Goal: Contribute content

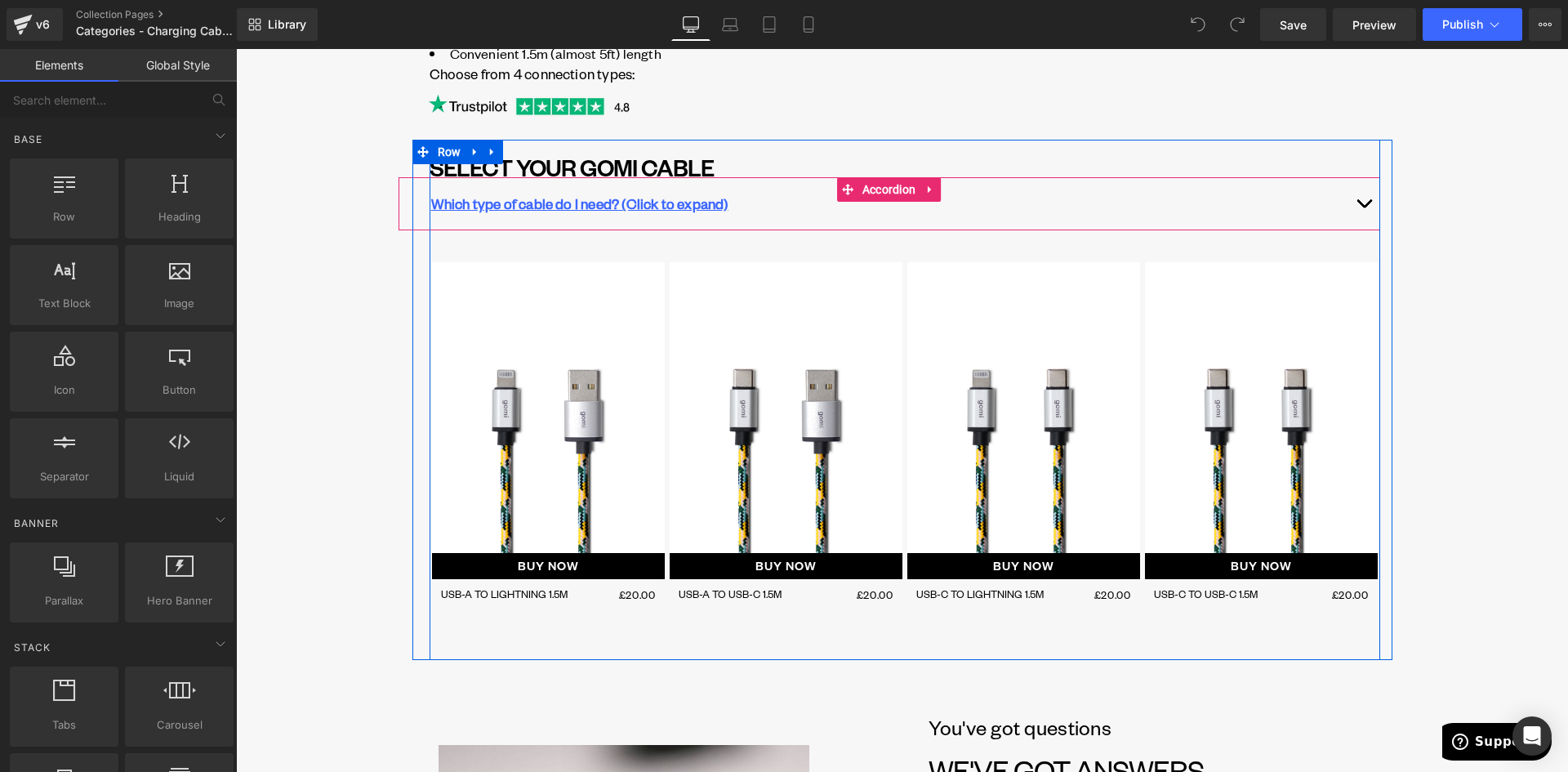
click at [1364, 206] on button "button" at bounding box center [1365, 204] width 33 height 52
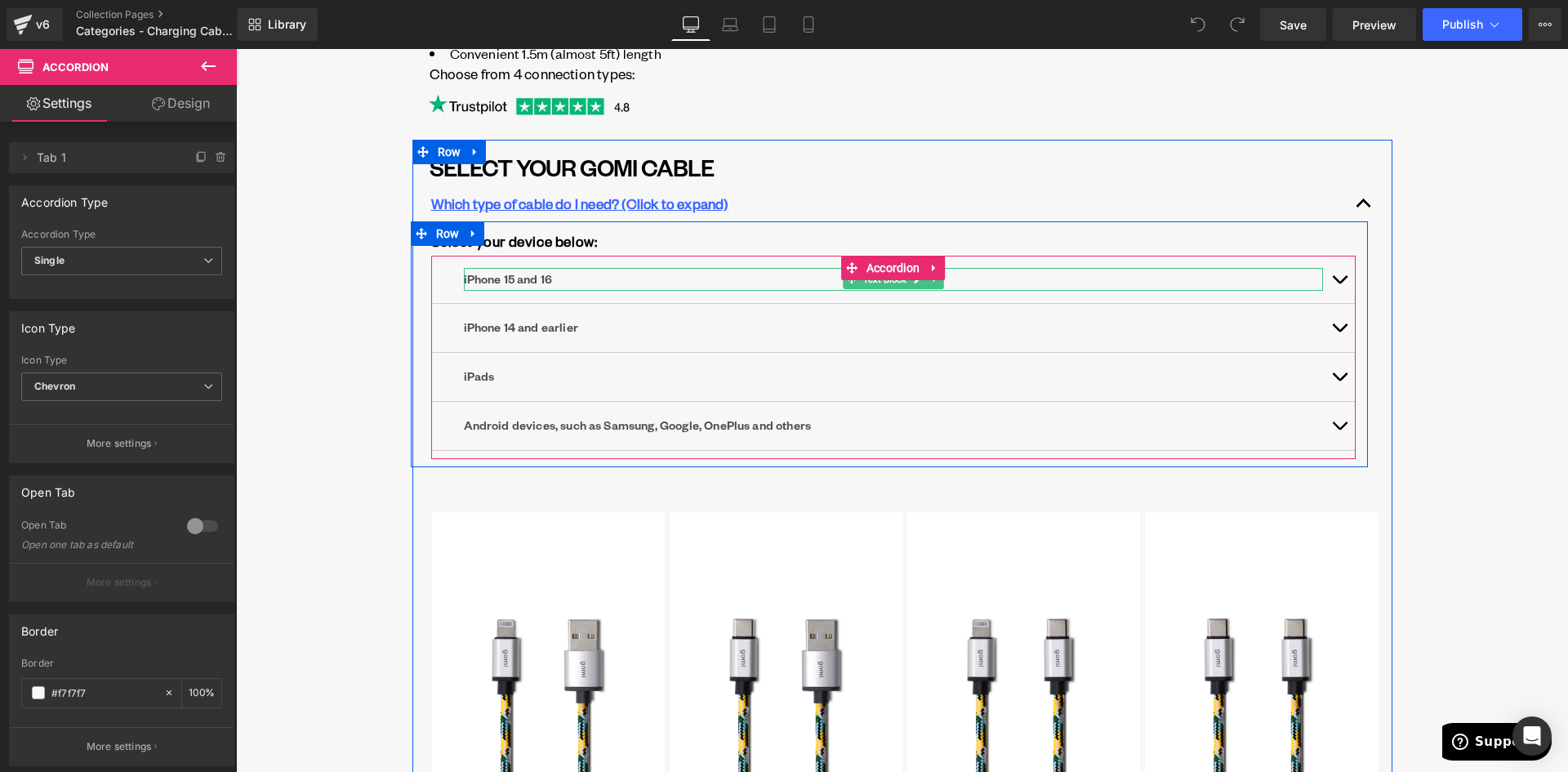
click at [549, 278] on p "iPhone 15 and 16" at bounding box center [894, 279] width 860 height 24
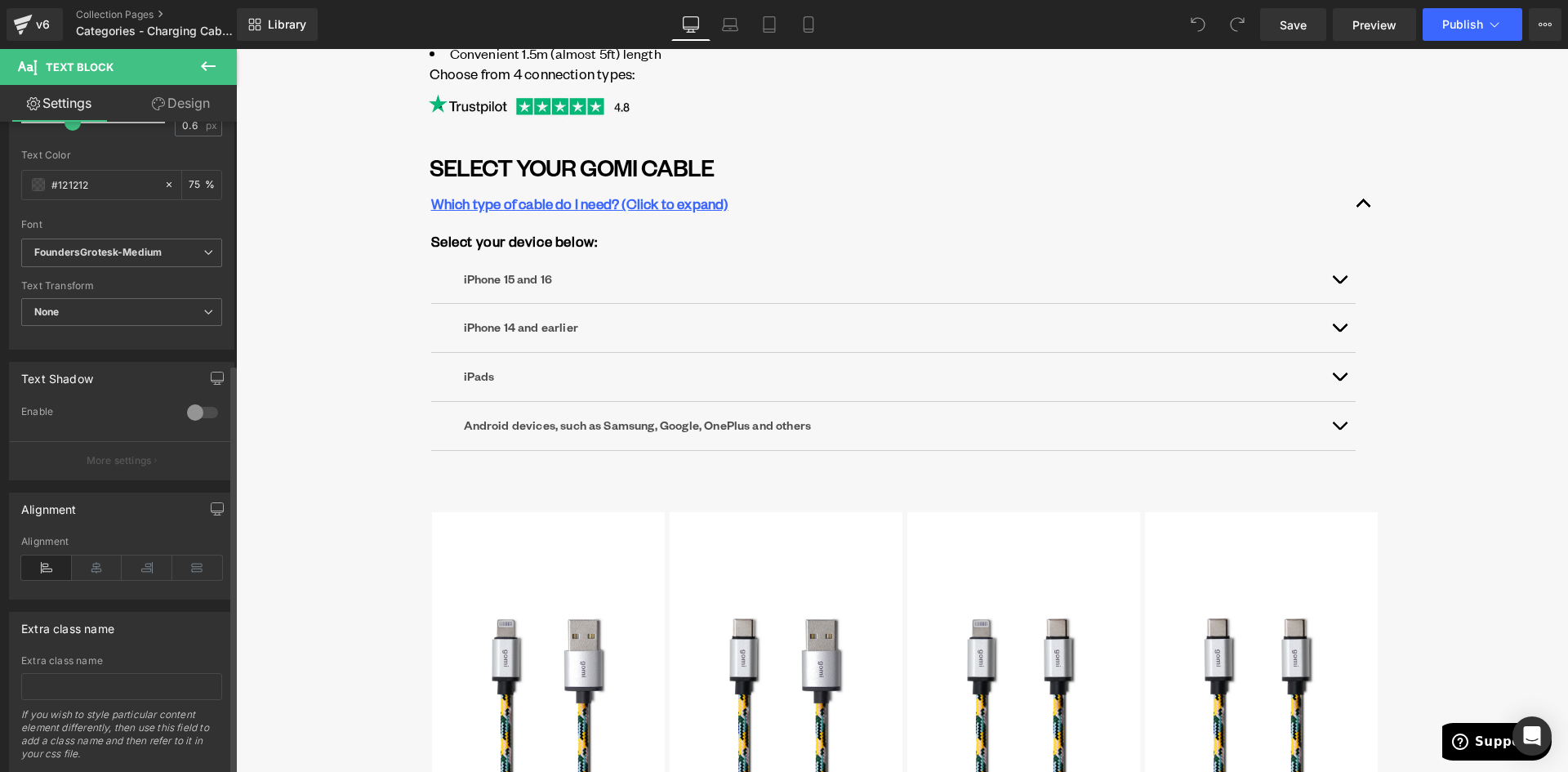
scroll to position [383, 0]
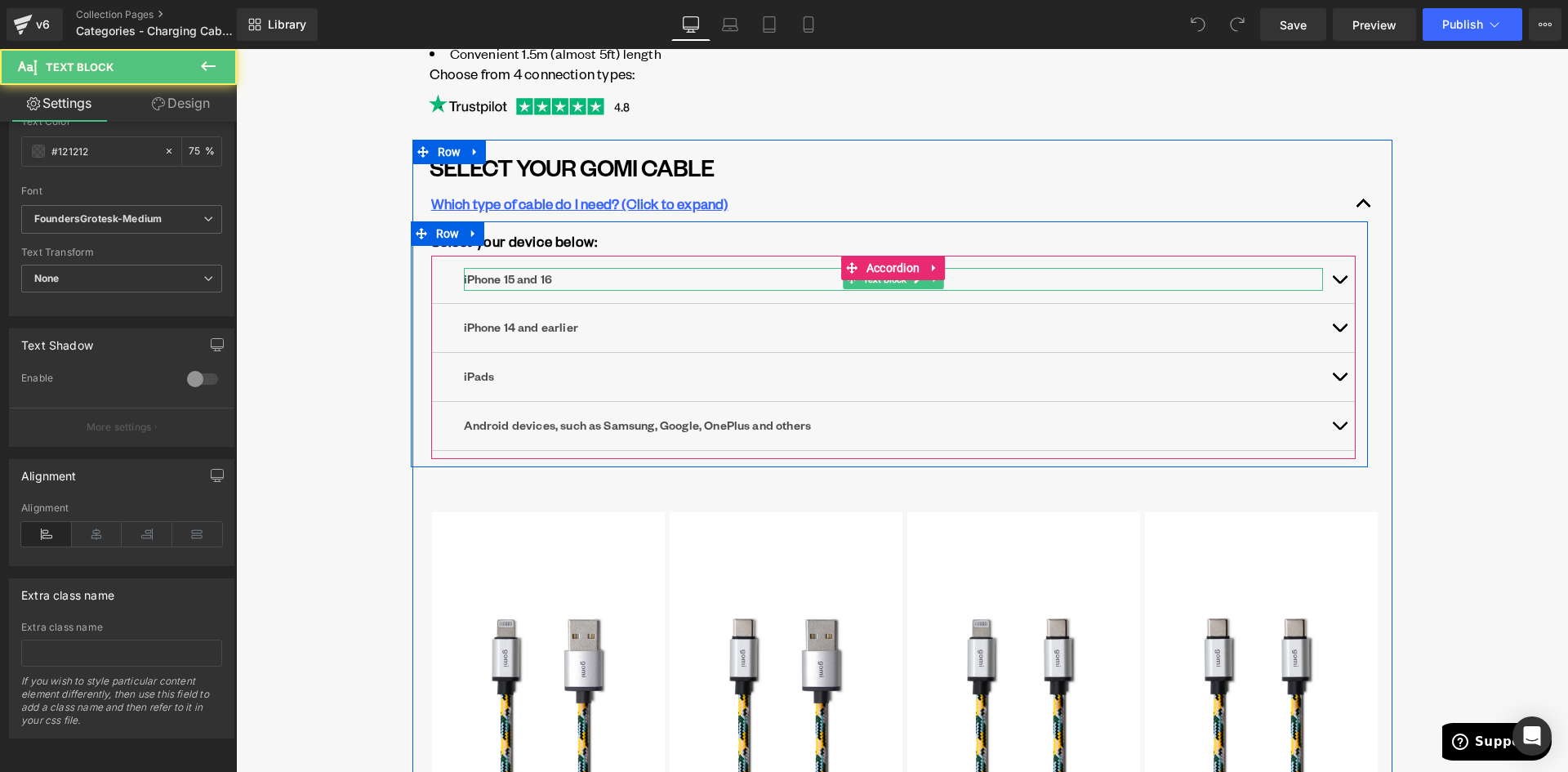
click at [519, 280] on p "iPhone 15 and 16" at bounding box center [894, 279] width 860 height 24
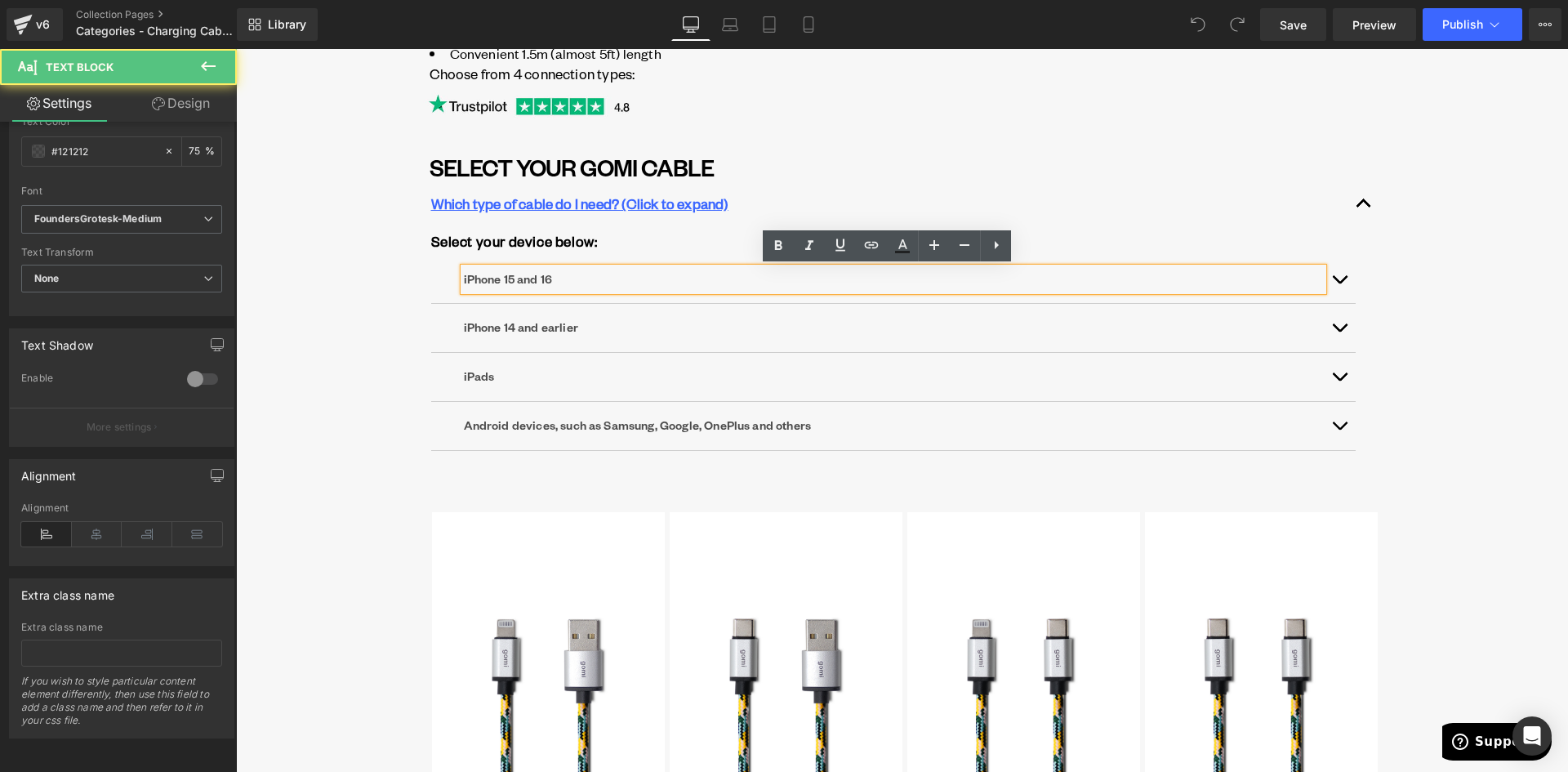
click at [503, 277] on p "iPhone 15 and 16" at bounding box center [894, 279] width 860 height 24
click at [508, 277] on p "iPhone 15 and 16" at bounding box center [894, 279] width 860 height 24
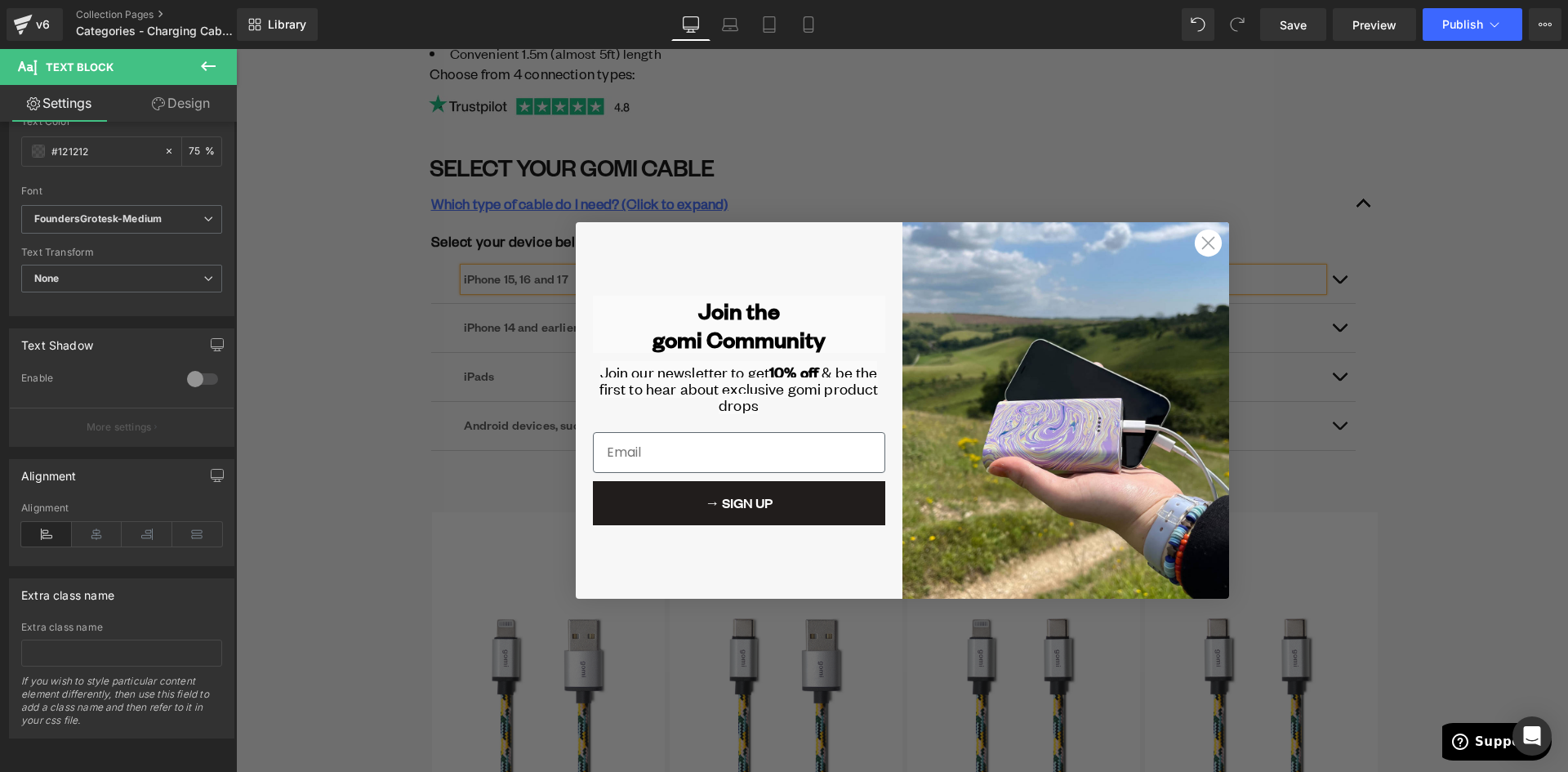
click at [1206, 242] on circle "Close dialog" at bounding box center [1208, 243] width 27 height 27
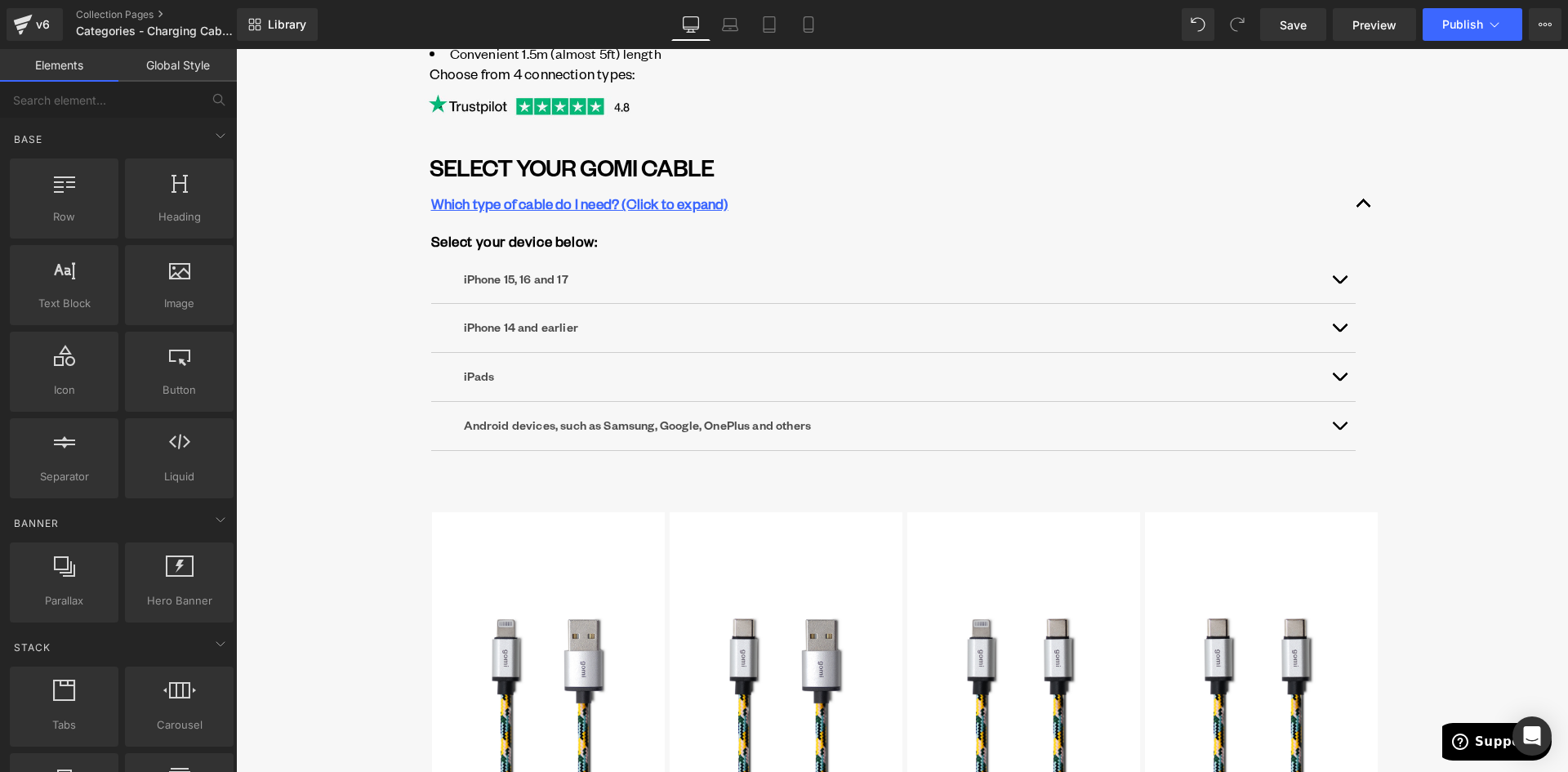
drag, startPoint x: 321, startPoint y: 309, endPoint x: 338, endPoint y: 308, distance: 17.0
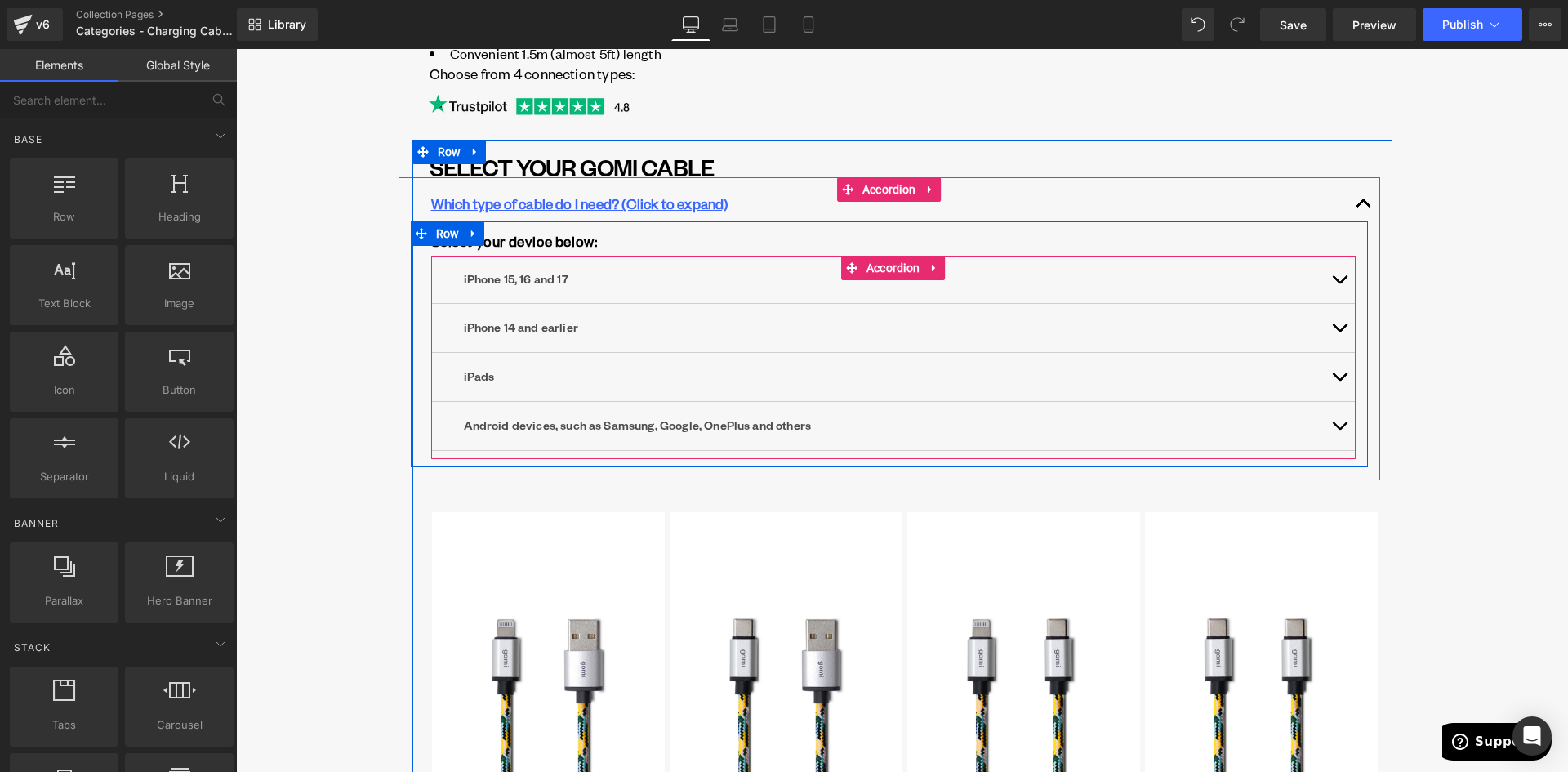
click at [1331, 283] on button "button" at bounding box center [1340, 279] width 33 height 48
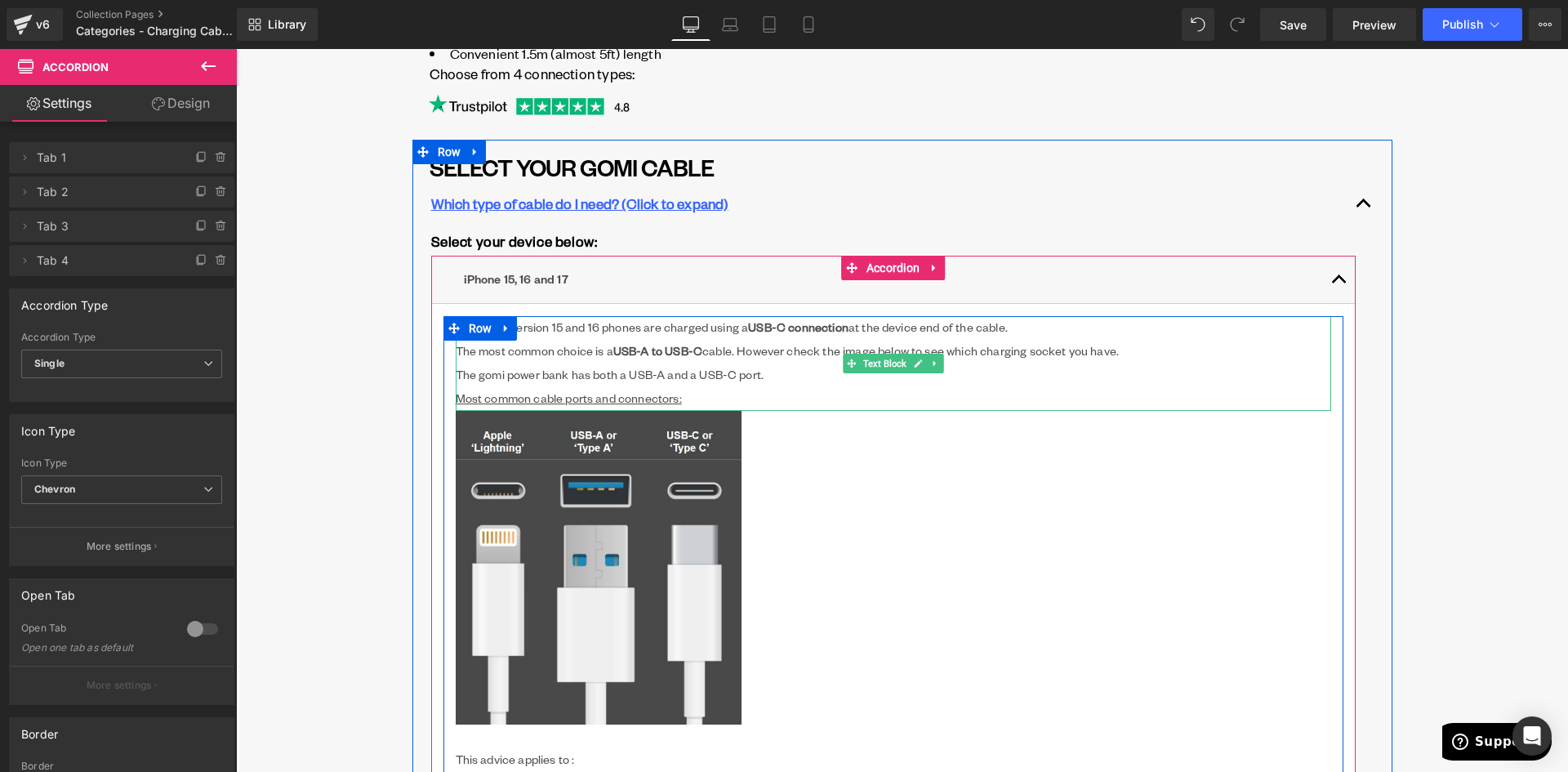
click at [576, 327] on p "All iPhone version 15 and 16 phones are charged using a USB-C connection at the…" at bounding box center [893, 339] width 876 height 47
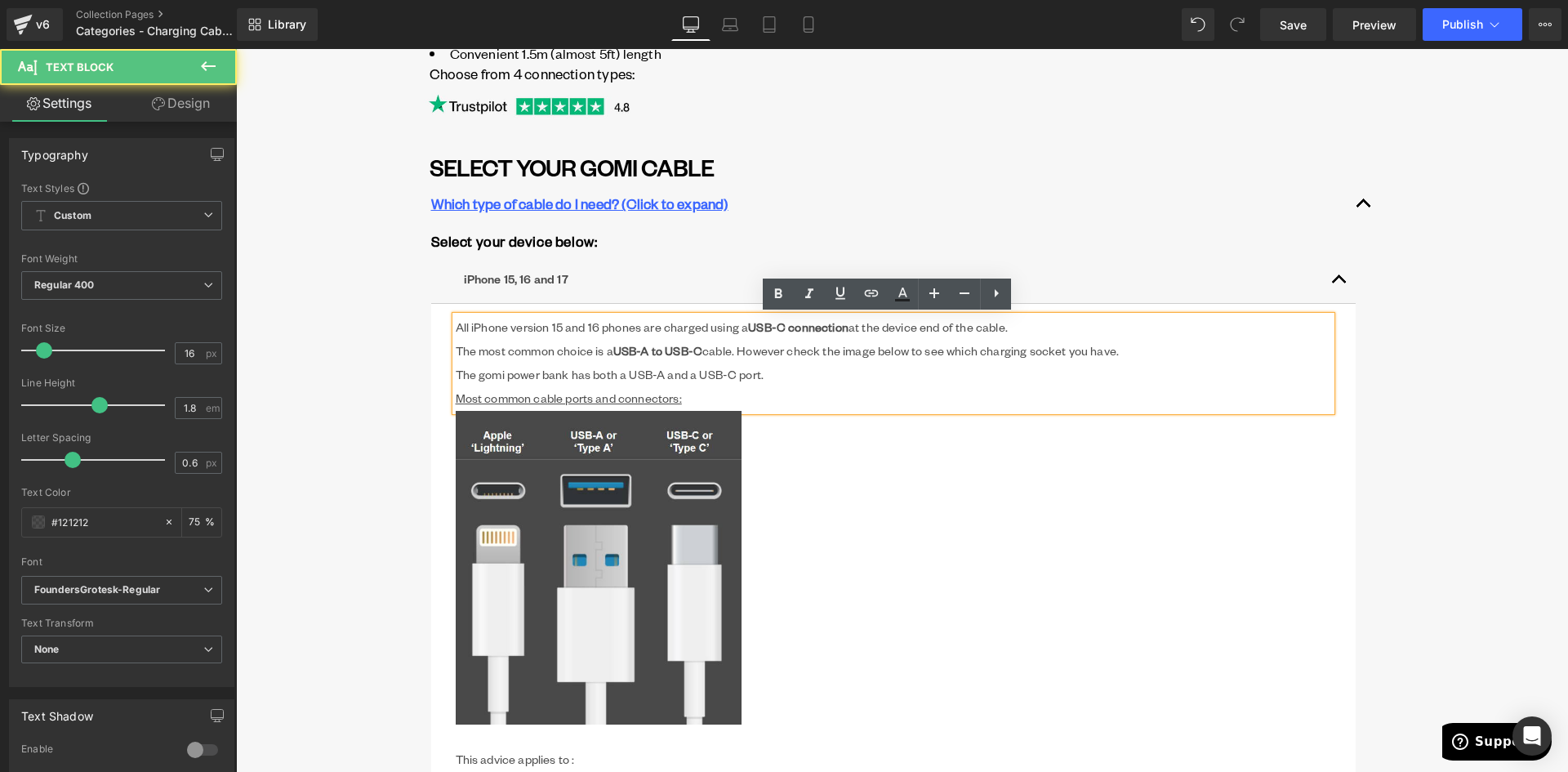
drag, startPoint x: 560, startPoint y: 329, endPoint x: 593, endPoint y: 357, distance: 43.3
click at [560, 330] on p "All iPhone version 15 and 16 phones are charged using a USB-C connection at the…" at bounding box center [893, 339] width 876 height 47
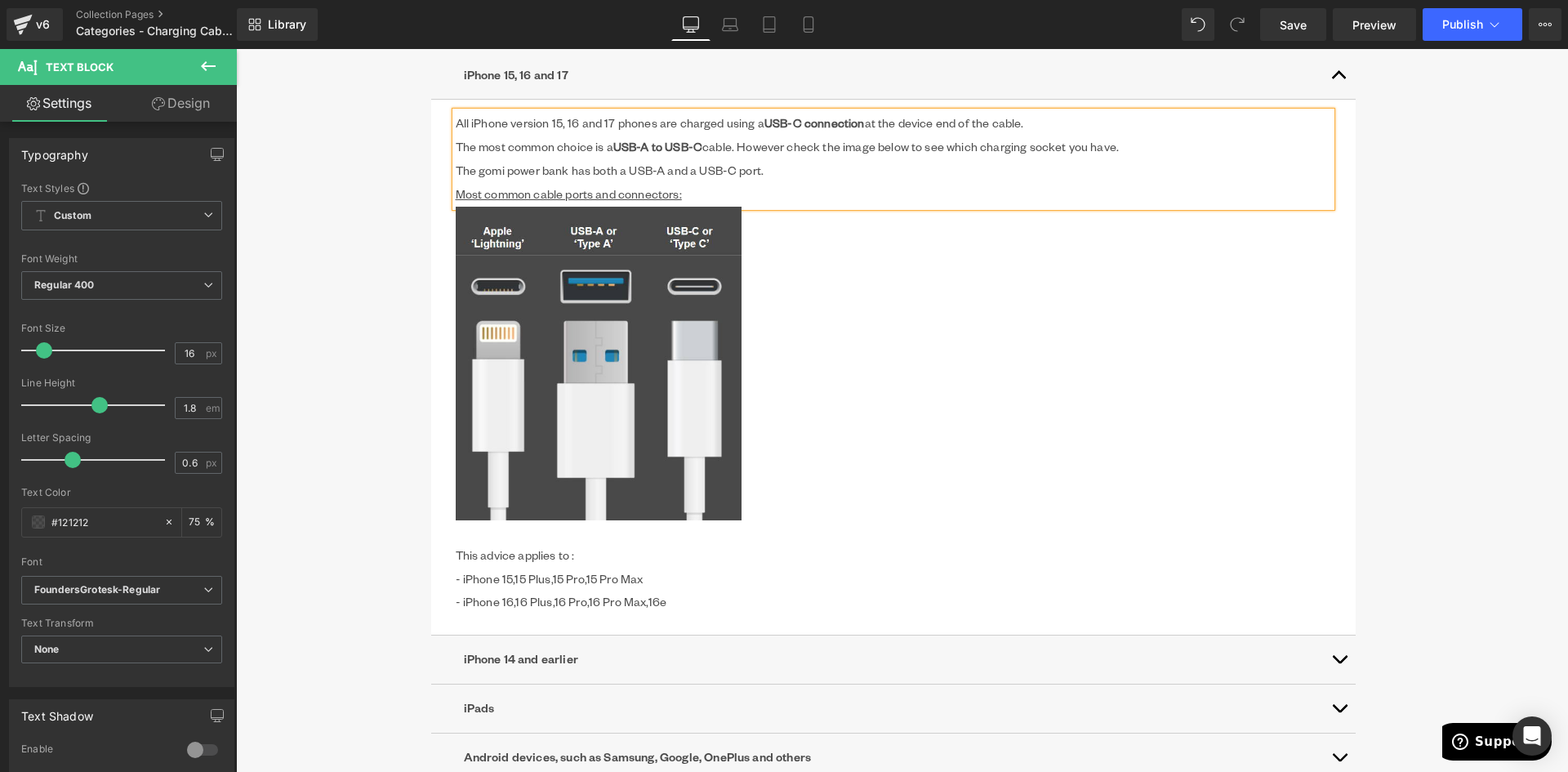
scroll to position [654, 0]
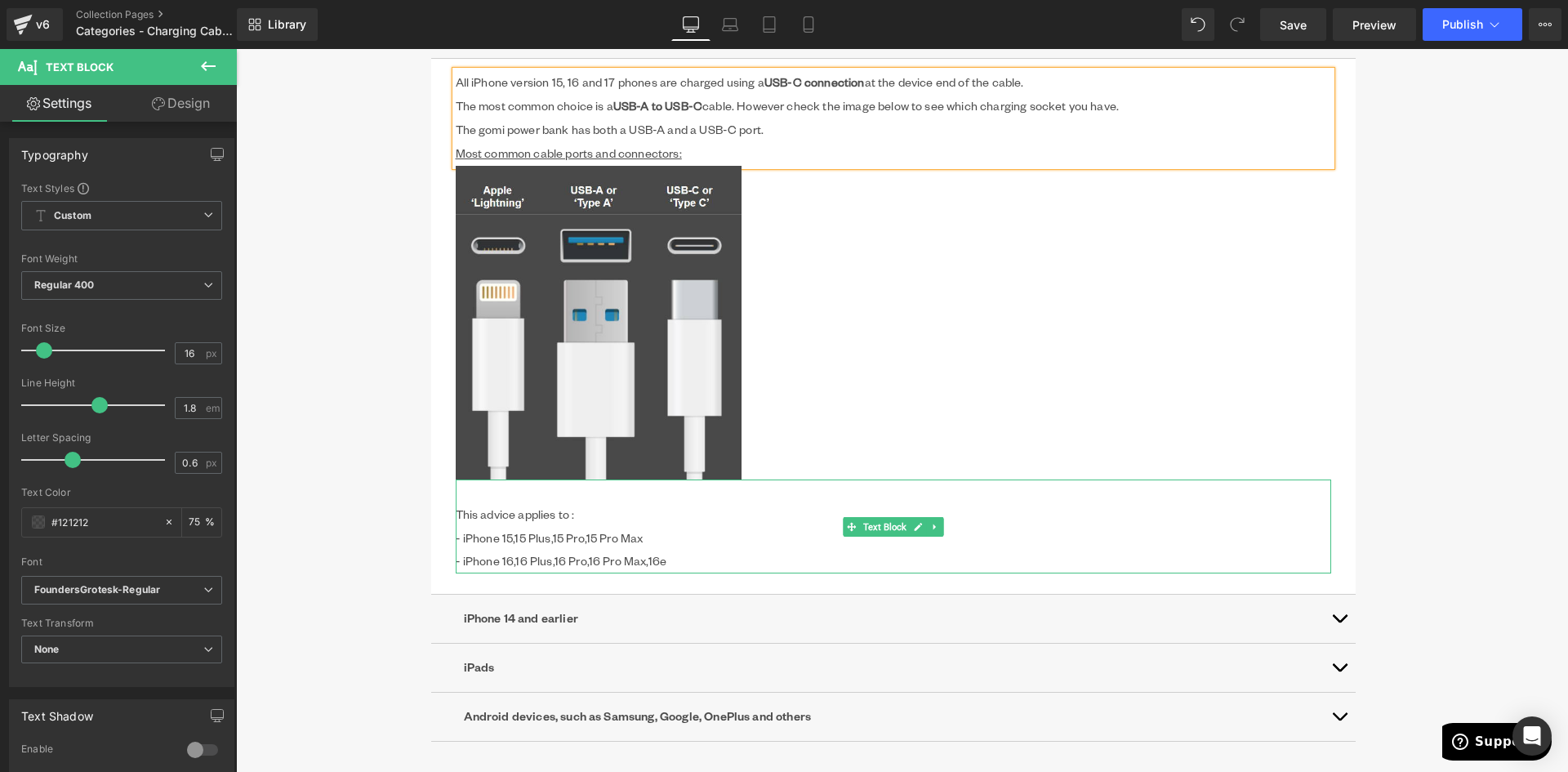
click at [674, 560] on p "- iPhone 16, 16 Plus, 16 Pro, 16 Pro Max, 16e" at bounding box center [893, 562] width 876 height 24
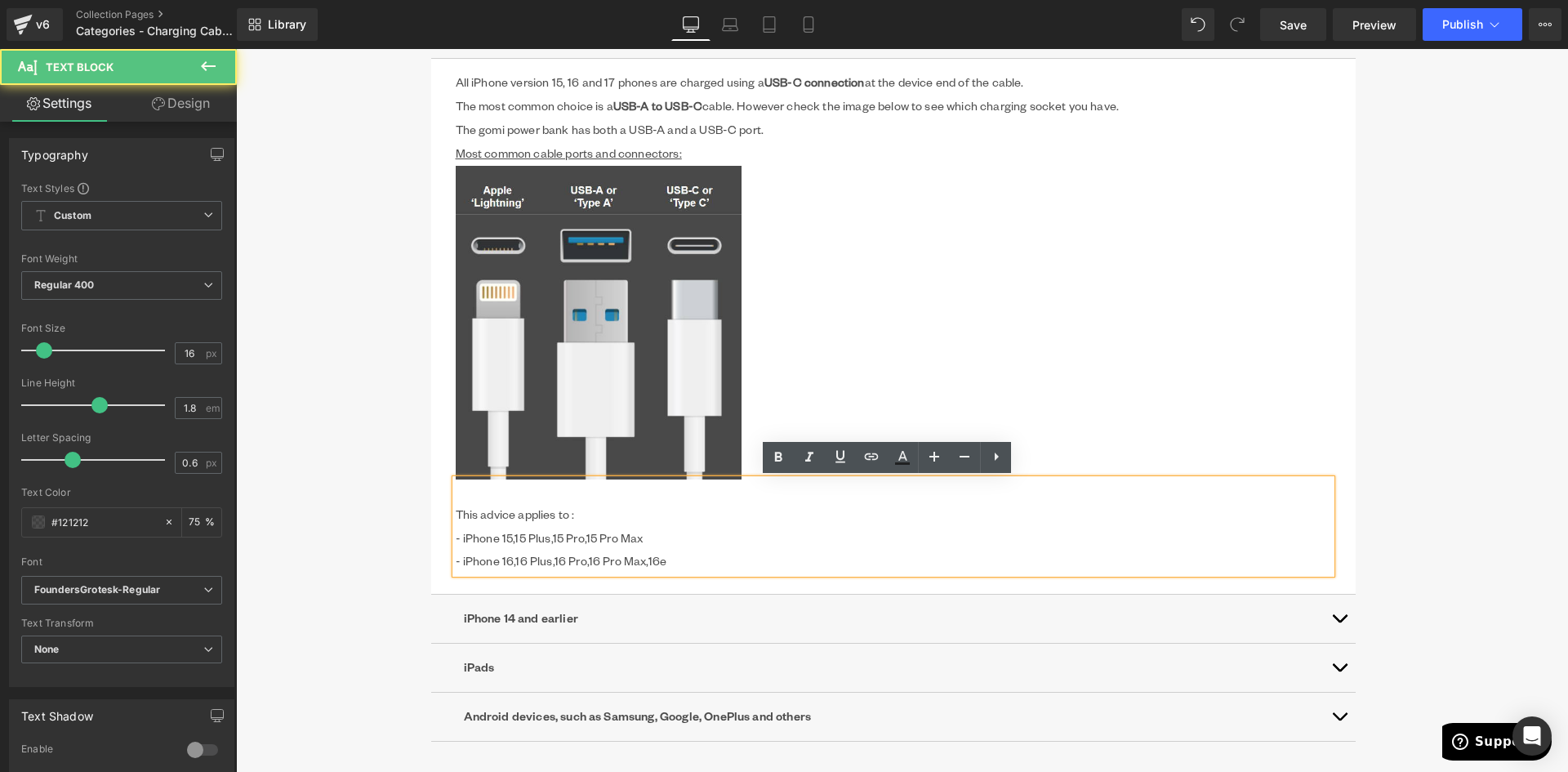
click at [675, 564] on p "- iPhone 16, 16 Plus, 16 Pro, 16 Pro Max, 16e" at bounding box center [893, 562] width 876 height 24
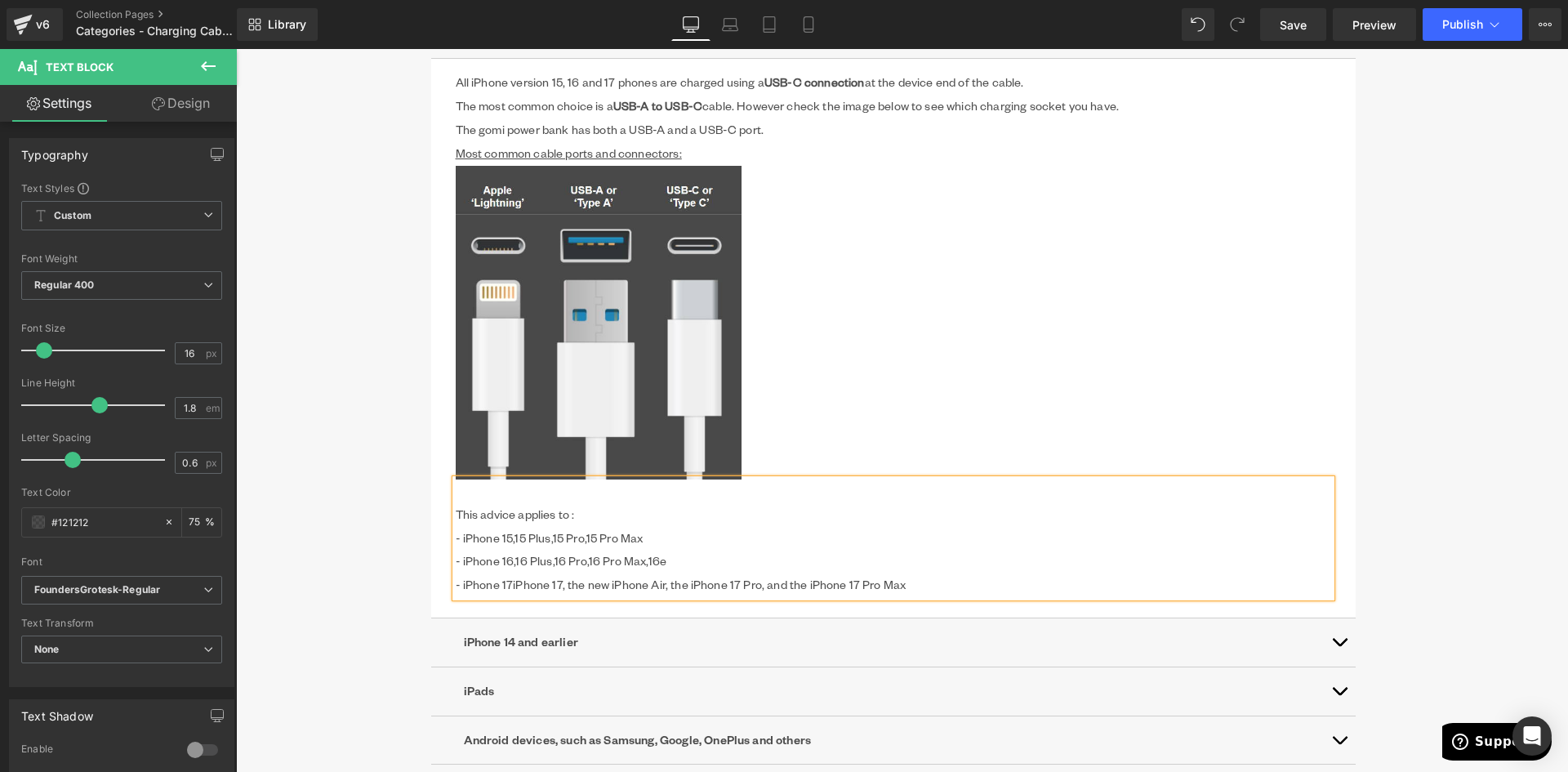
drag, startPoint x: 505, startPoint y: 587, endPoint x: 533, endPoint y: 598, distance: 30.1
click at [513, 591] on span "16e - iPhone 17iPhone 17, the new iPhone Air, the iPhone 17 Pro, and the iPhone…" at bounding box center [681, 572] width 451 height 39
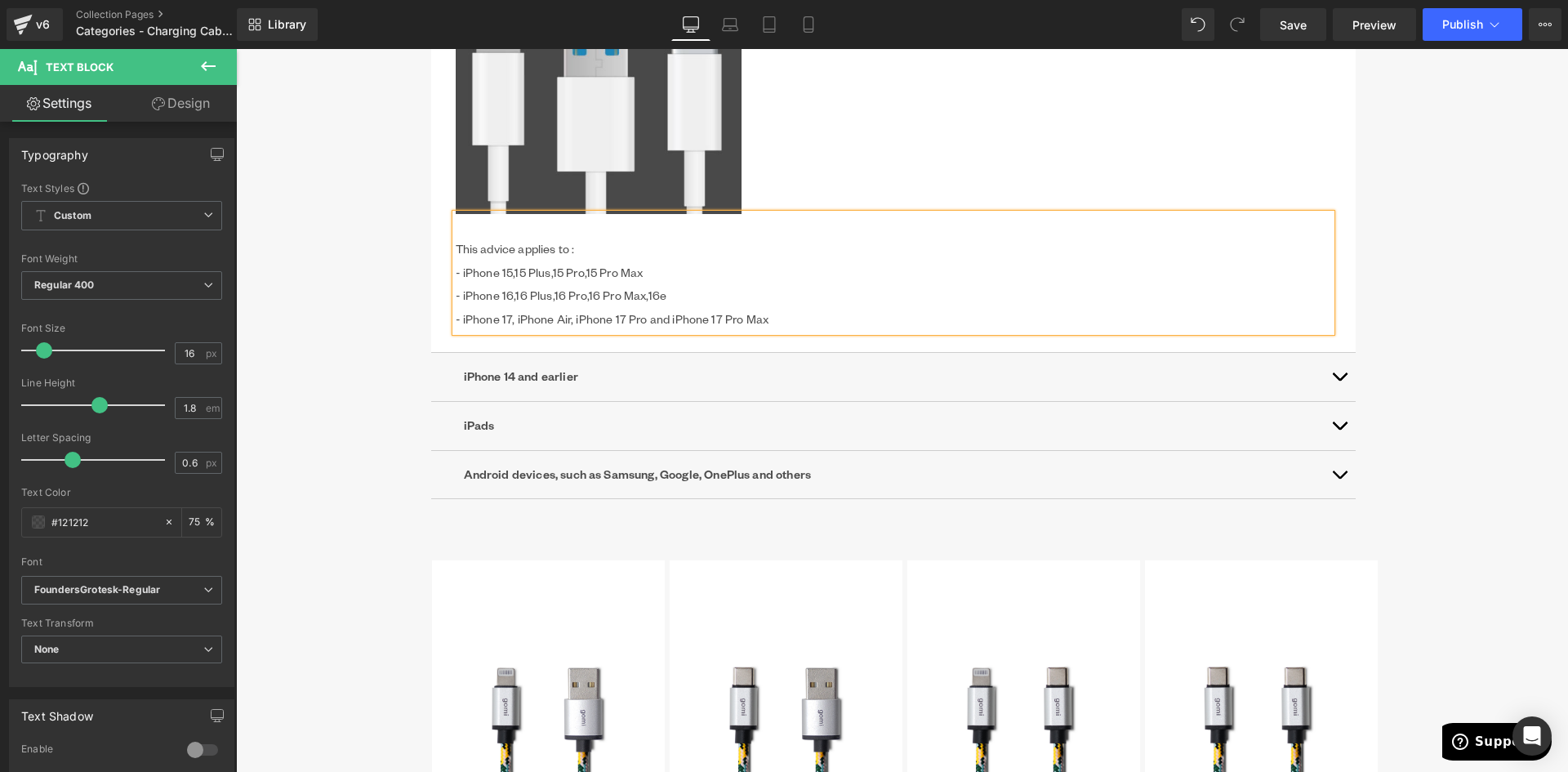
scroll to position [899, 0]
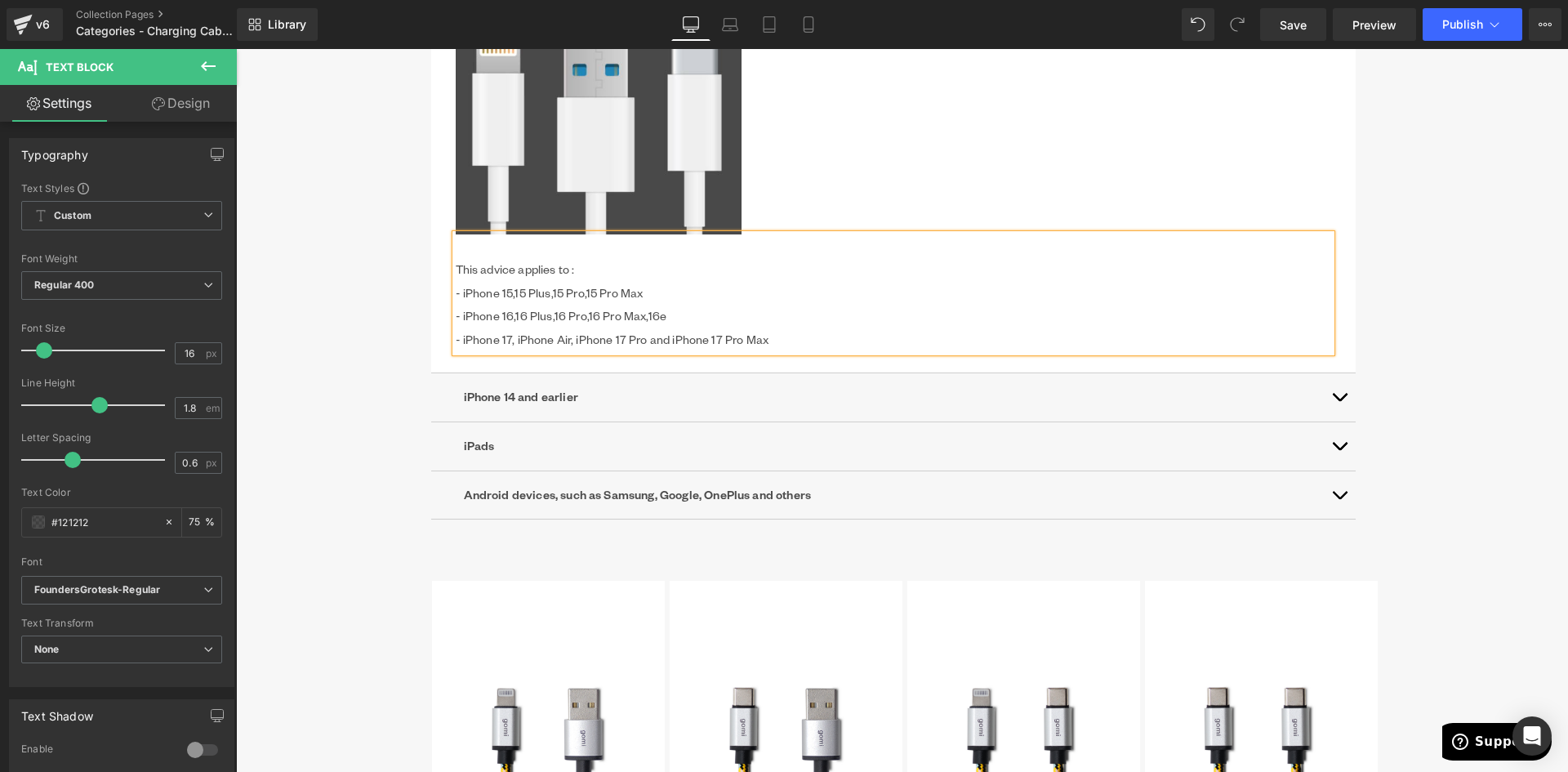
click at [708, 340] on span "16e - iPhone 17, iPhone Air, iPhone 17 Pro and iPhone 17 Pro Max" at bounding box center [612, 327] width 314 height 39
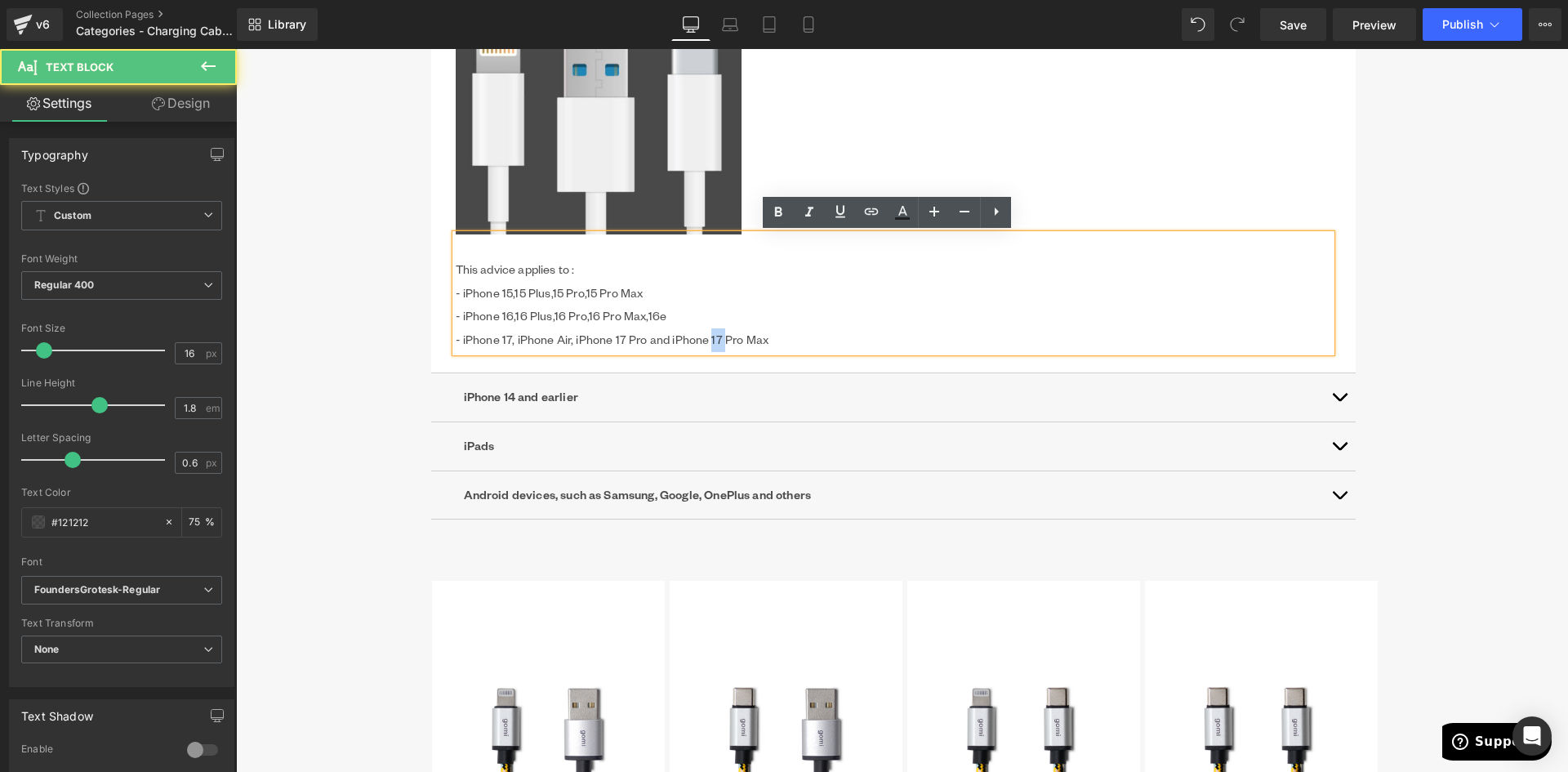
click at [708, 340] on span "16e - iPhone 17, iPhone Air, iPhone 17 Pro and iPhone 17 Pro Max" at bounding box center [612, 327] width 314 height 39
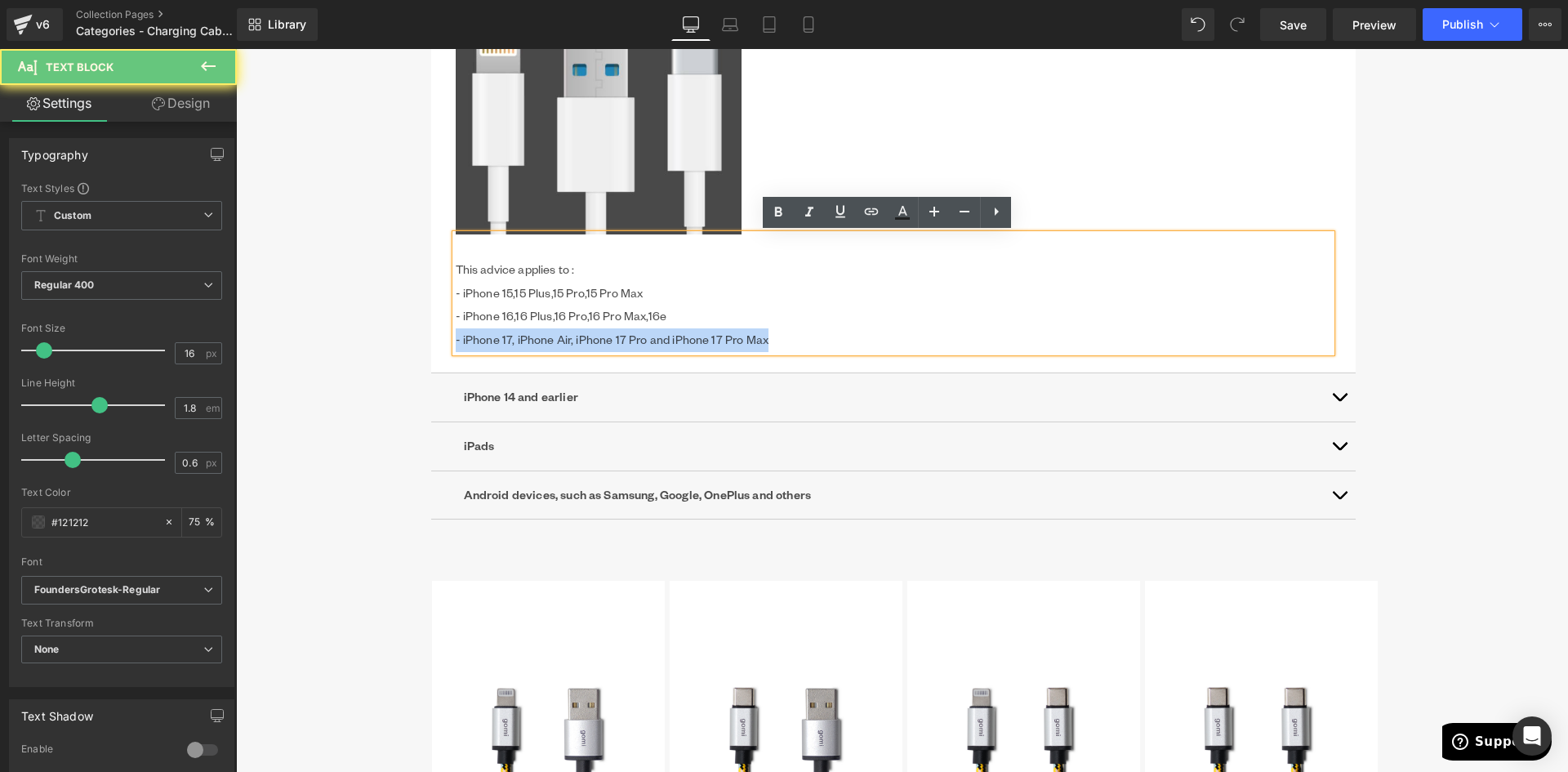
click at [708, 340] on span "16e - iPhone 17, iPhone Air, iPhone 17 Pro and iPhone 17 Pro Max" at bounding box center [612, 327] width 314 height 39
copy span "- iPhone 17, iPhone Air, iPhone 17 Pro and iPhone 17 Pro Max"
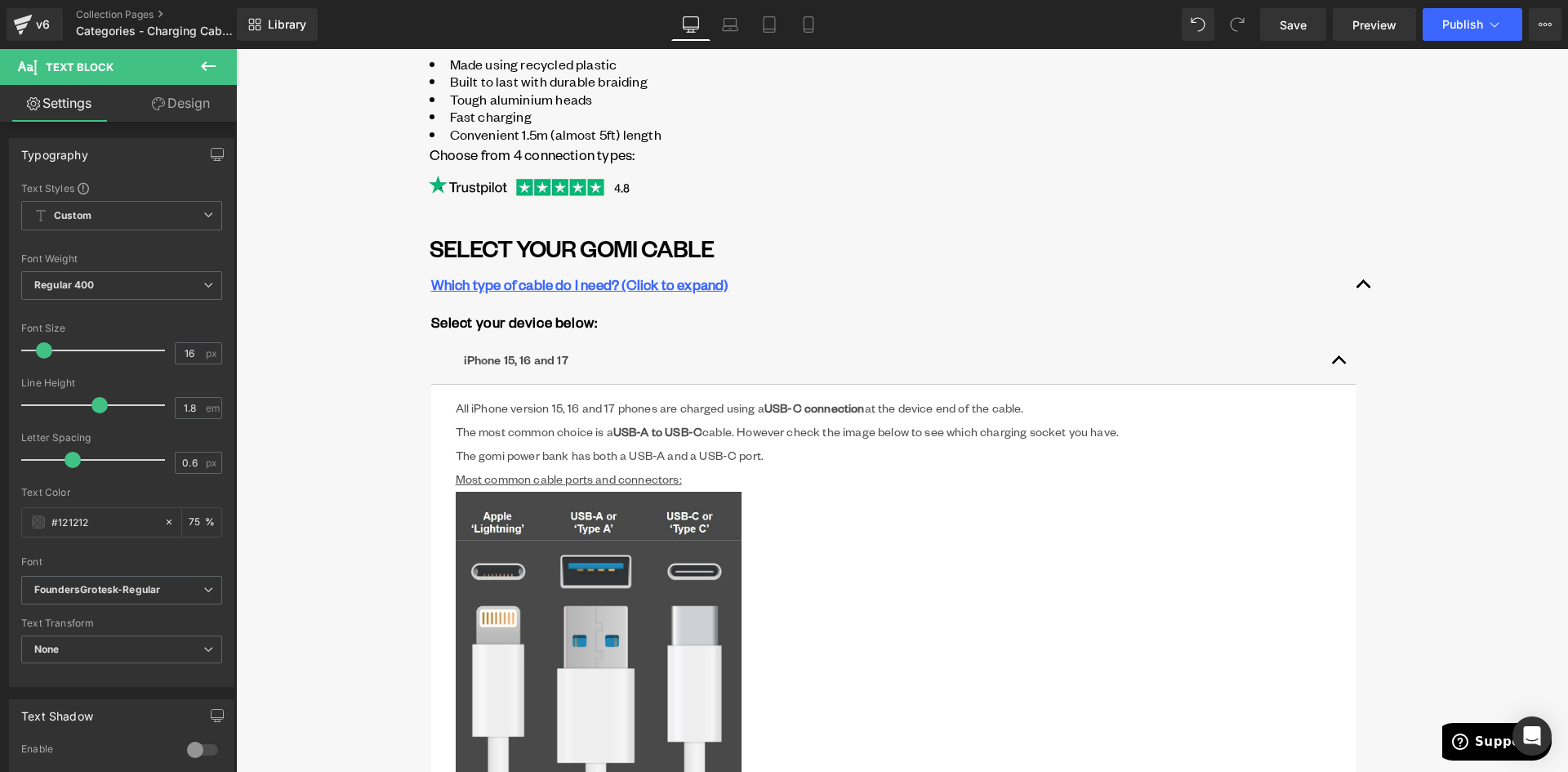
scroll to position [327, 0]
click at [547, 360] on p "iPhone 15, 16 and 17" at bounding box center [894, 361] width 860 height 24
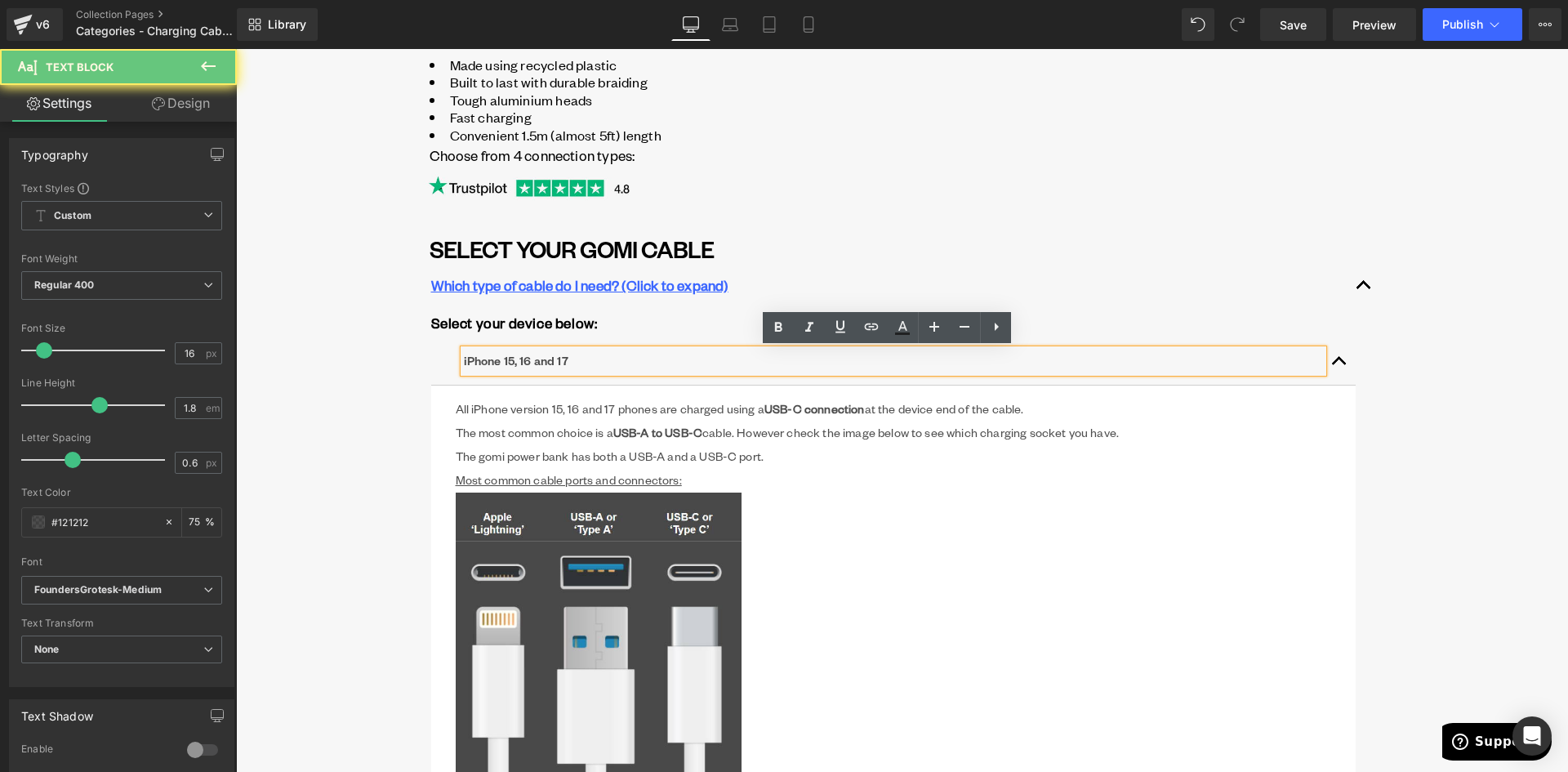
click at [537, 362] on p "iPhone 15, 16 and 17" at bounding box center [894, 361] width 860 height 24
copy p "iPhone 15, 16 and 17"
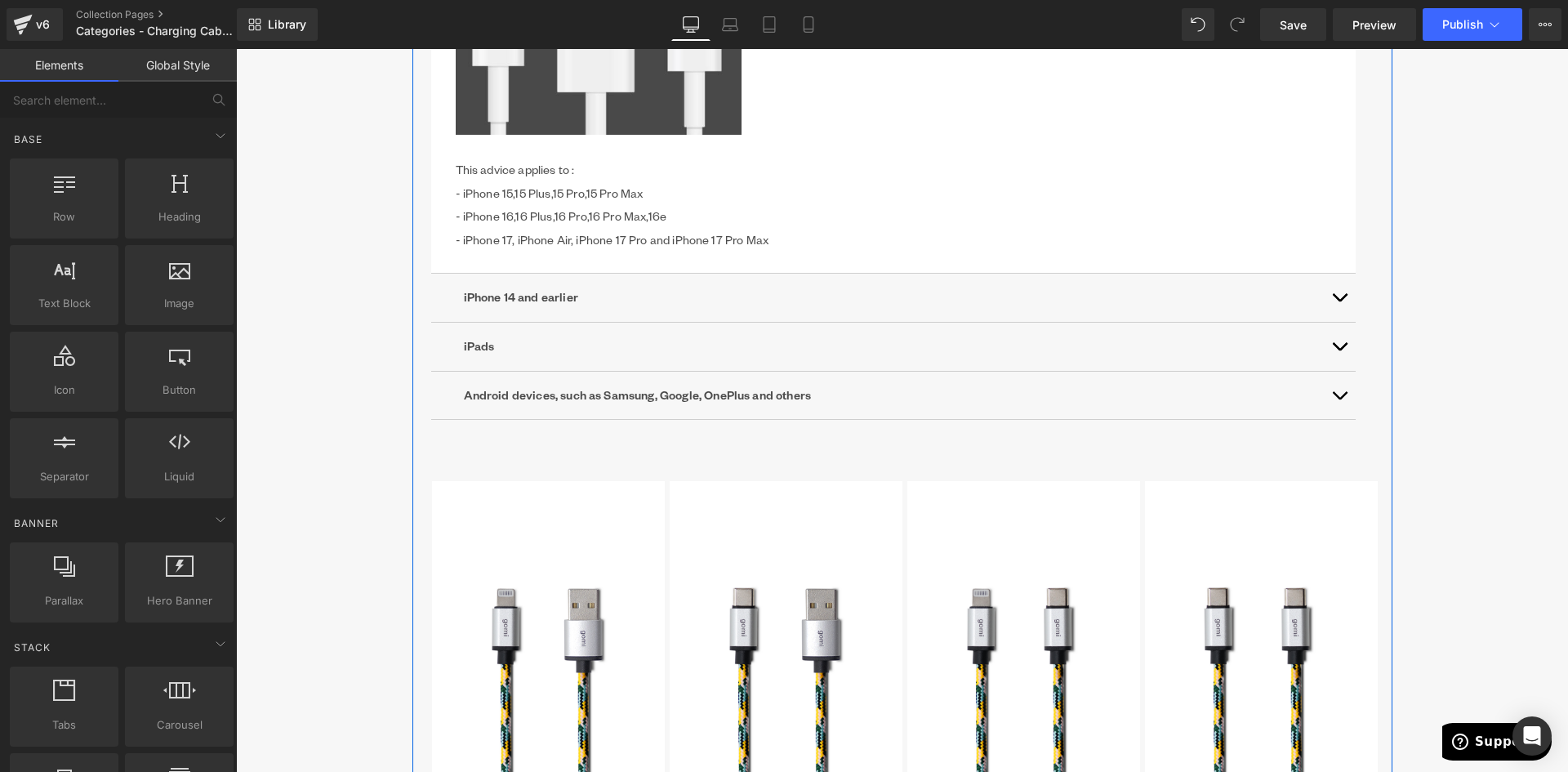
scroll to position [1145, 0]
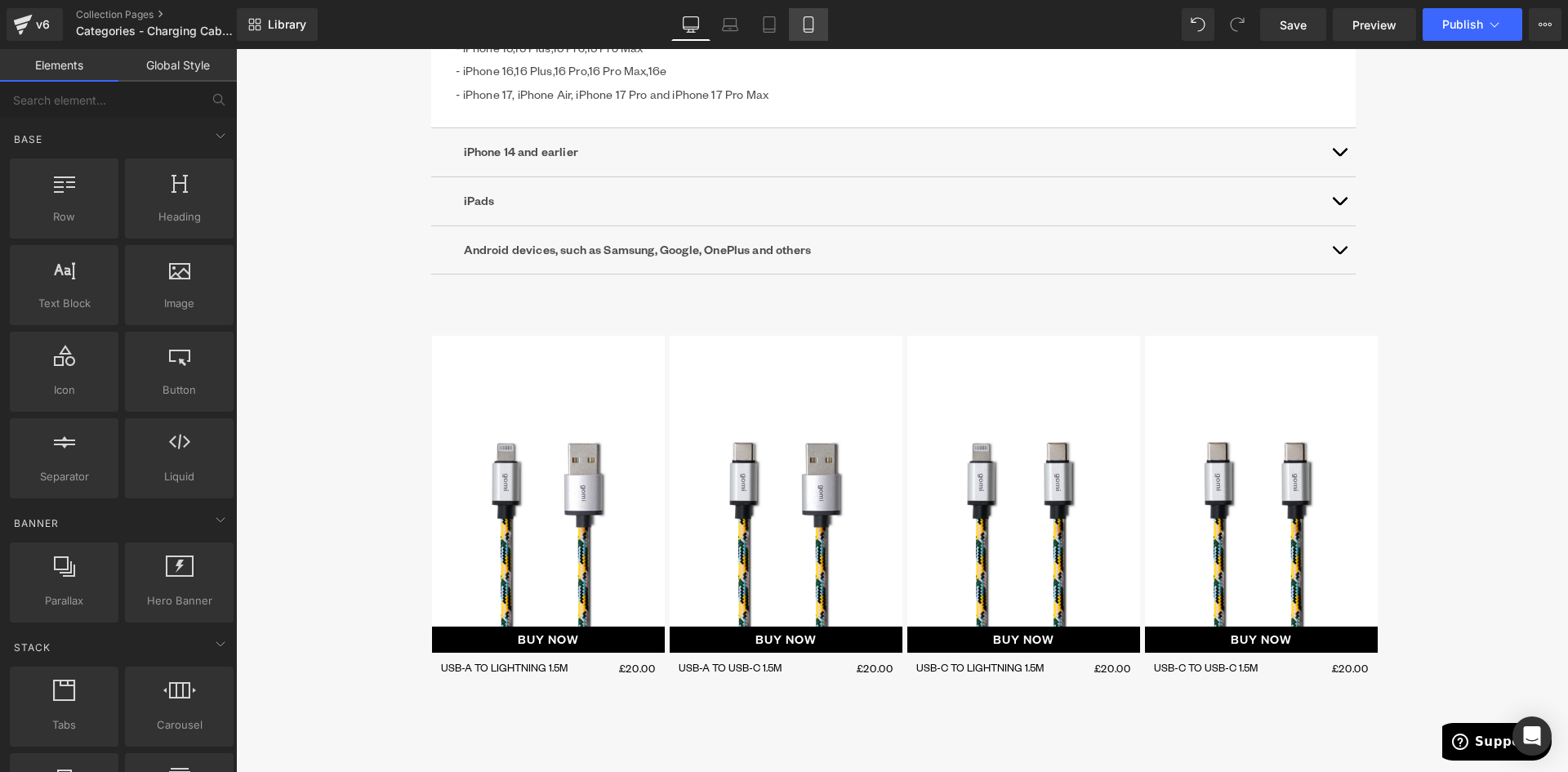
click at [800, 25] on icon at bounding box center [808, 24] width 16 height 16
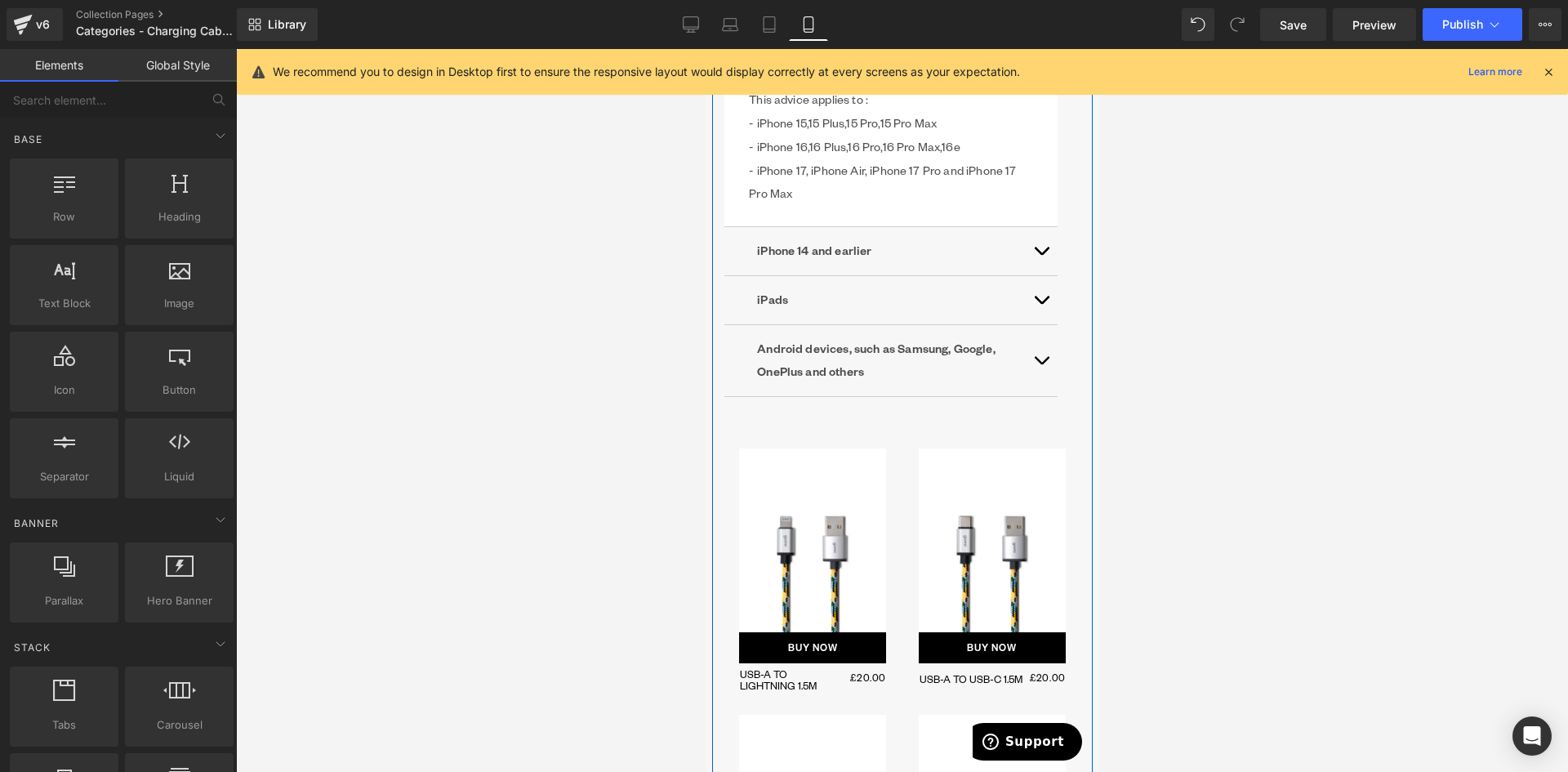
scroll to position [233, 0]
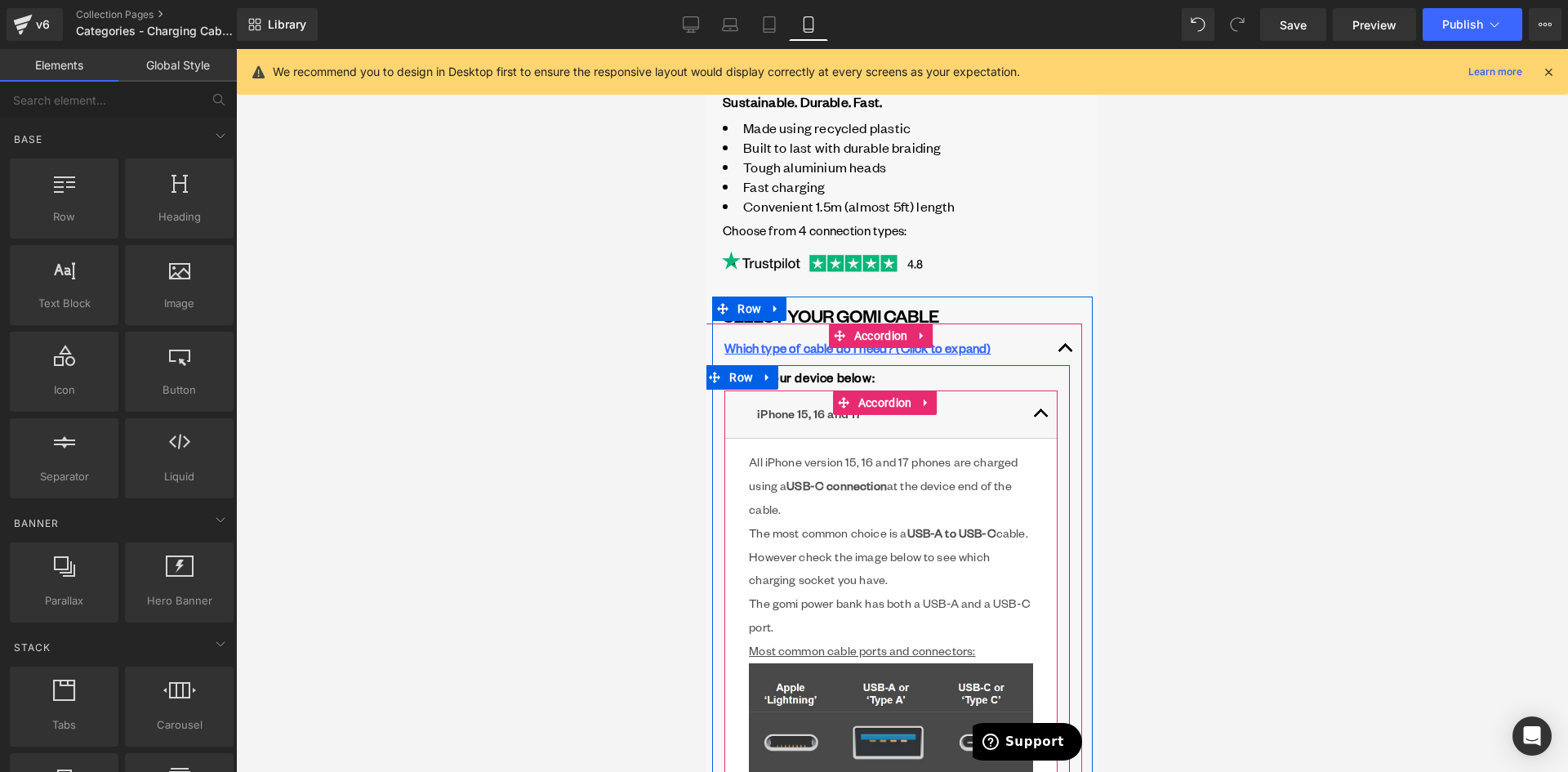
click at [1029, 415] on button "button" at bounding box center [1041, 415] width 33 height 48
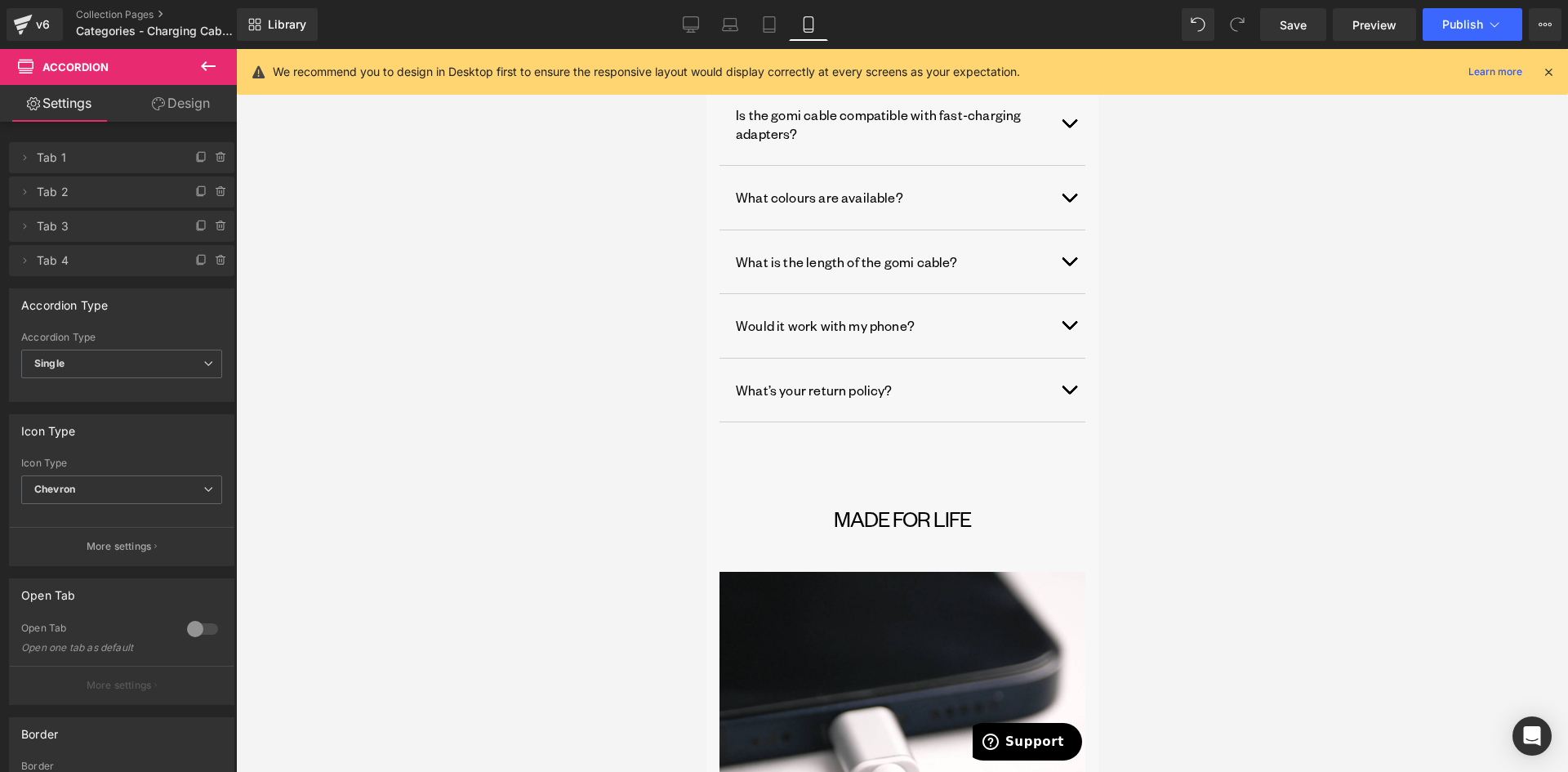
scroll to position [1378, 0]
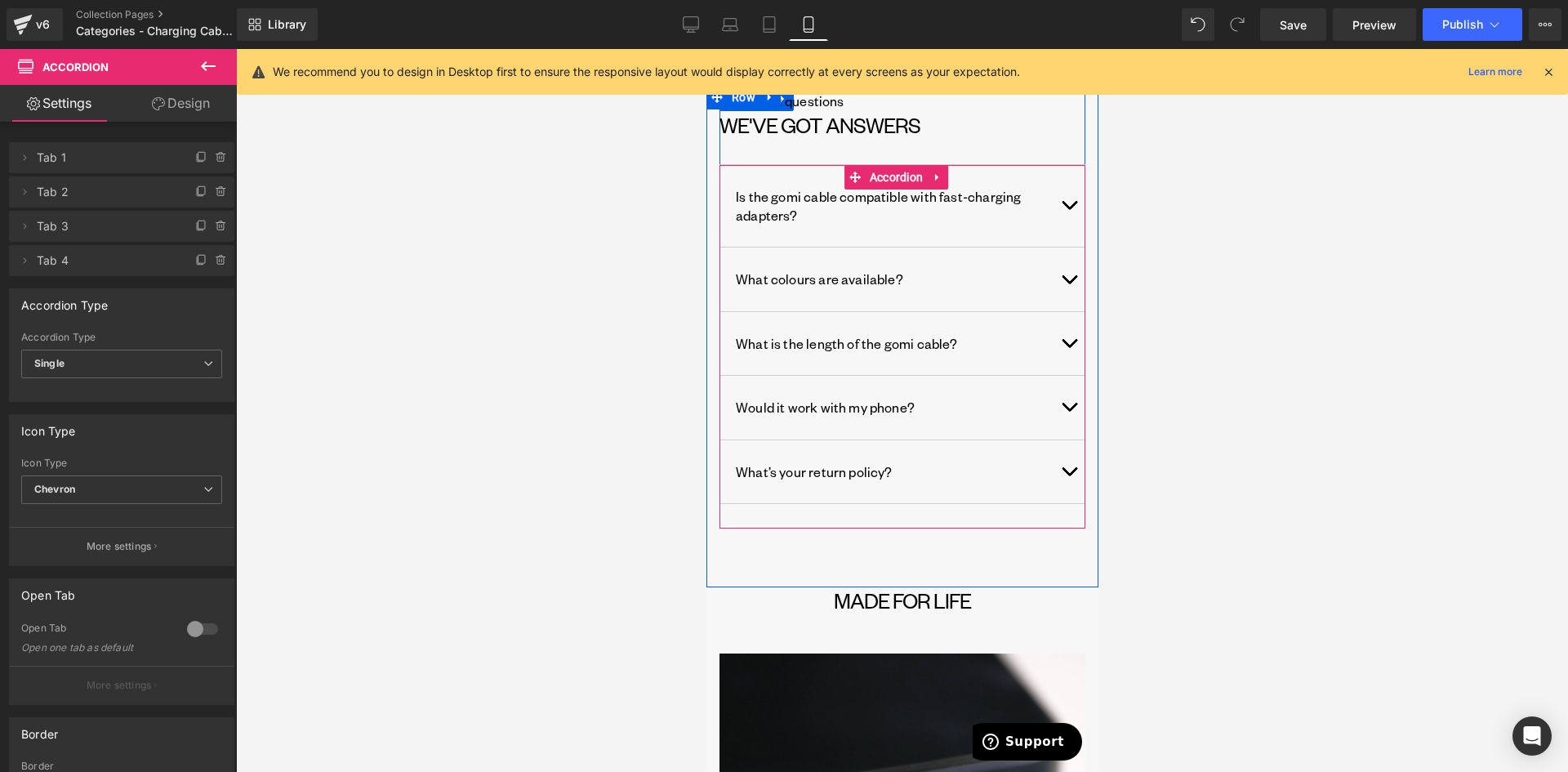
click at [1068, 411] on span "button" at bounding box center [1068, 411] width 0 height 0
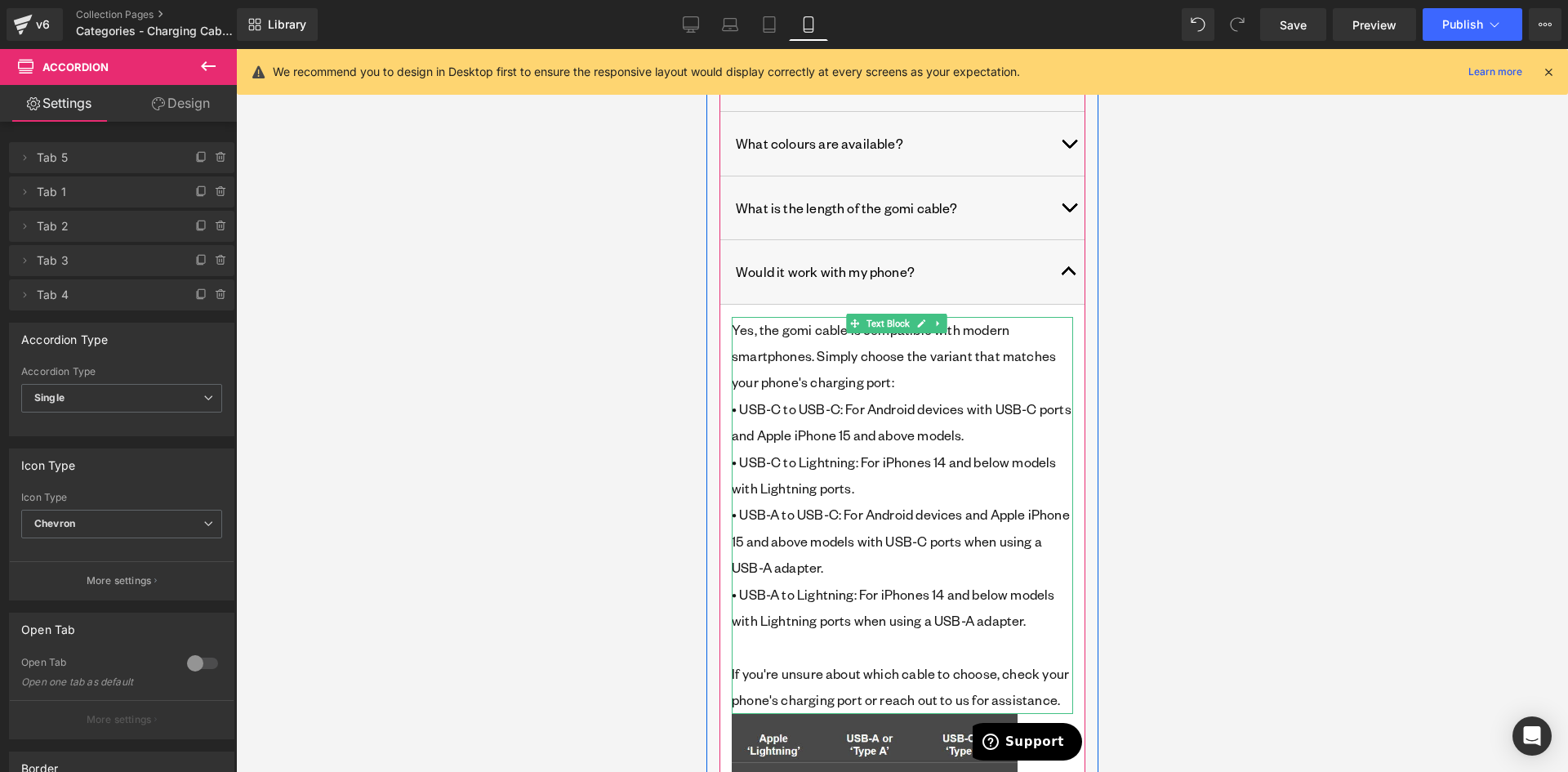
scroll to position [1542, 0]
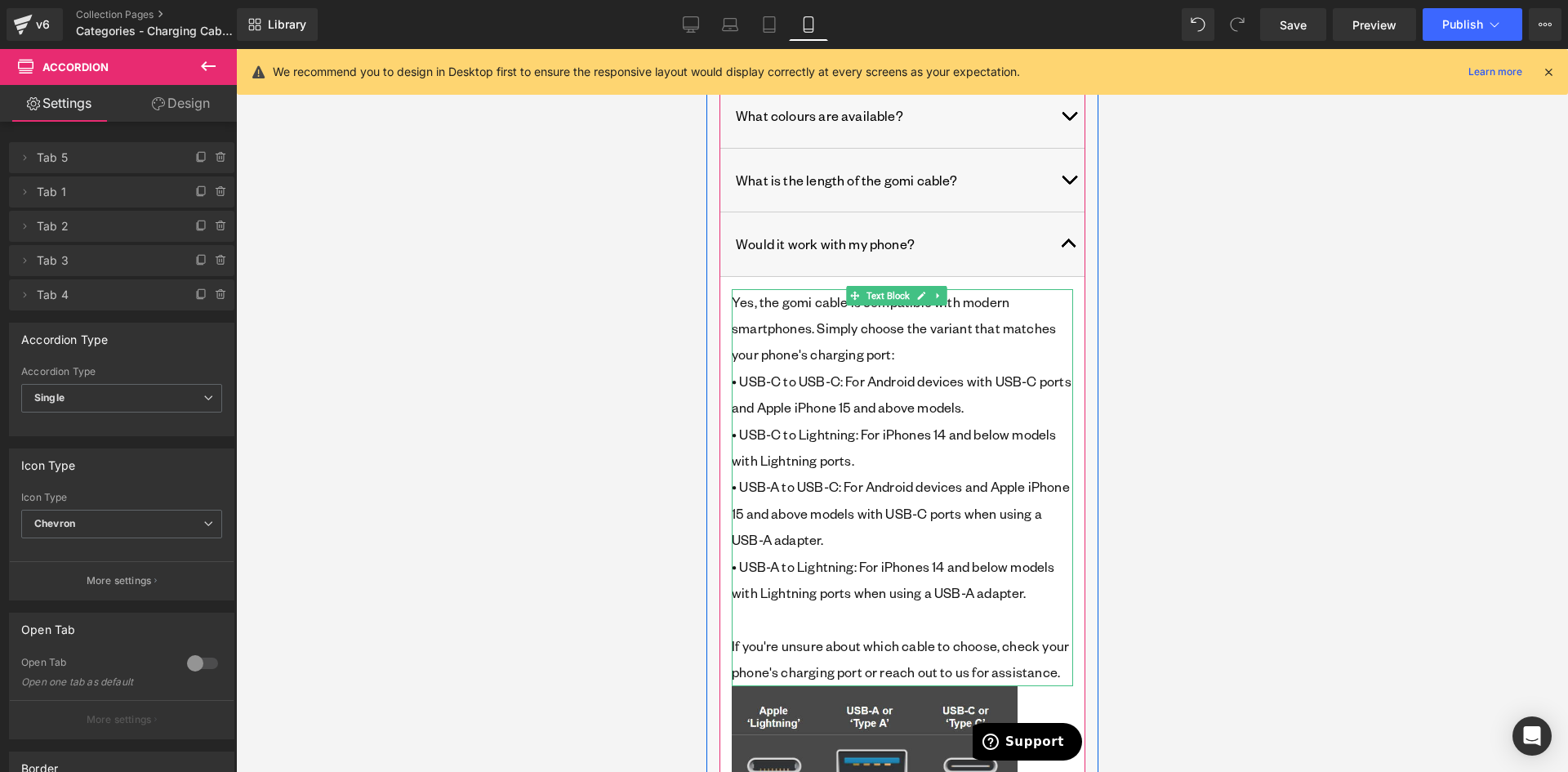
click at [788, 519] on p "• USB-A to USB-C: For Android devices and Apple iPhone 15 and above models with…" at bounding box center [902, 514] width 342 height 80
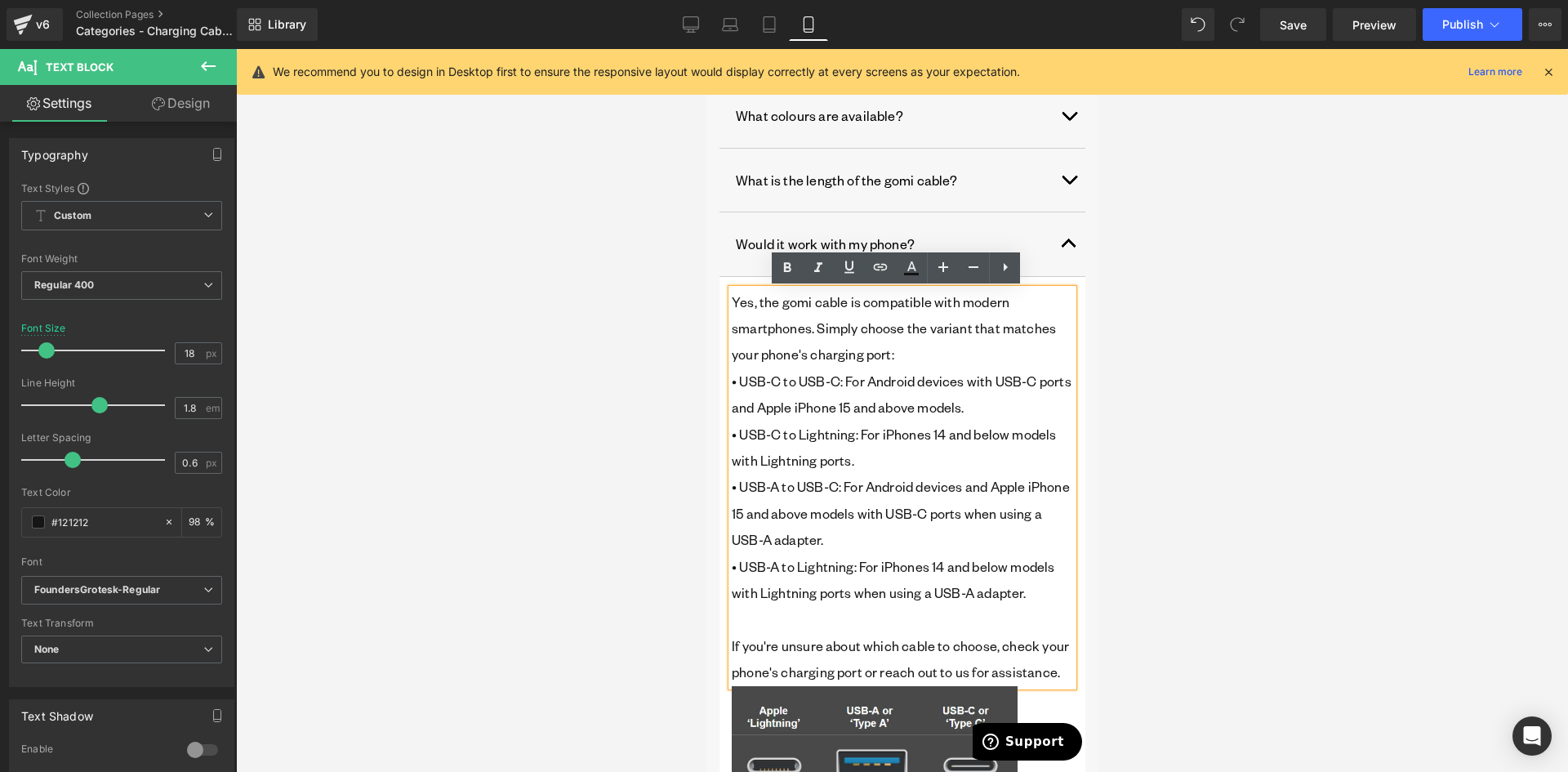
click at [787, 515] on p "• USB-A to USB-C: For Android devices and Apple iPhone 15 and above models with…" at bounding box center [902, 514] width 342 height 80
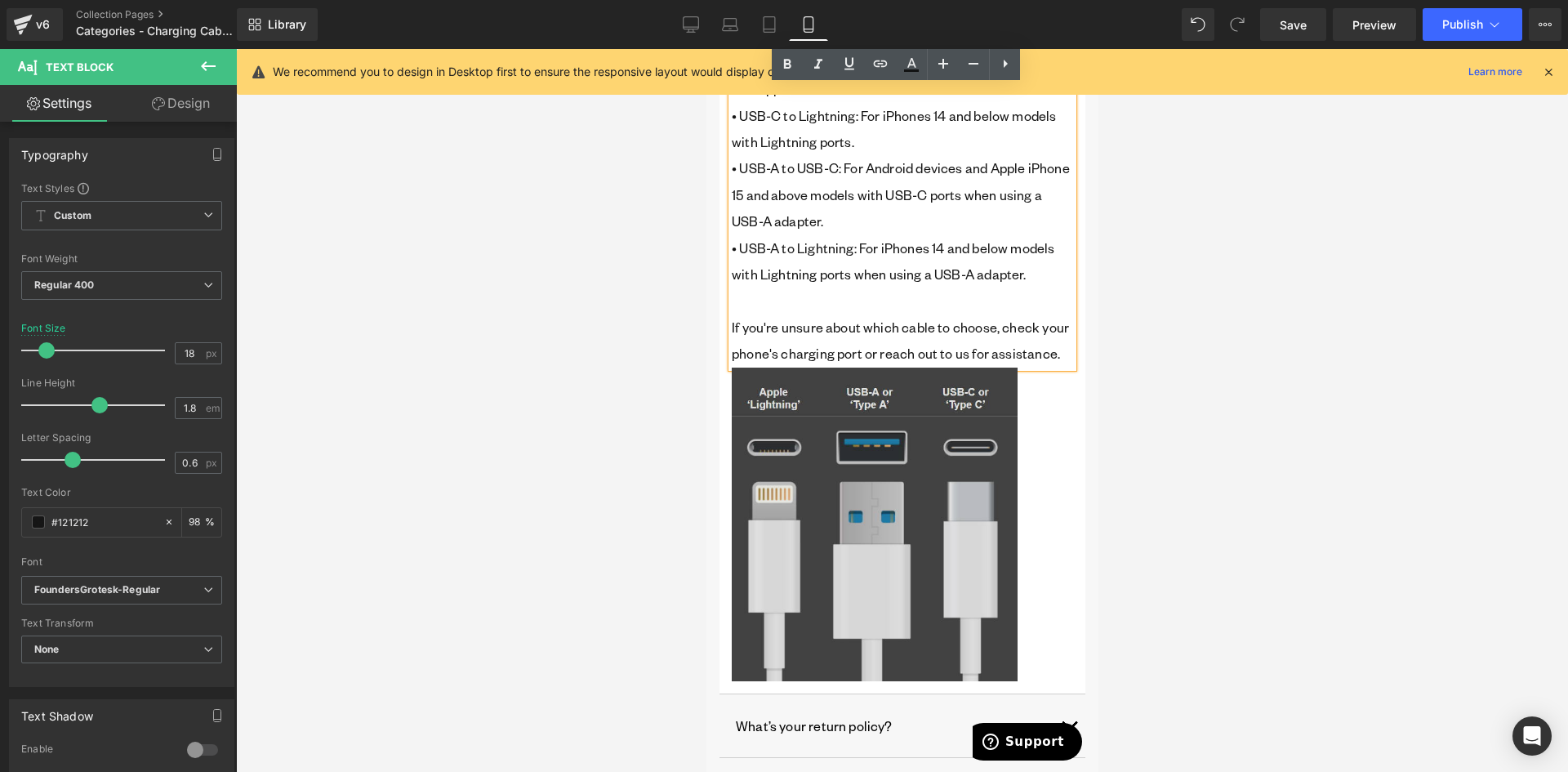
scroll to position [2113, 0]
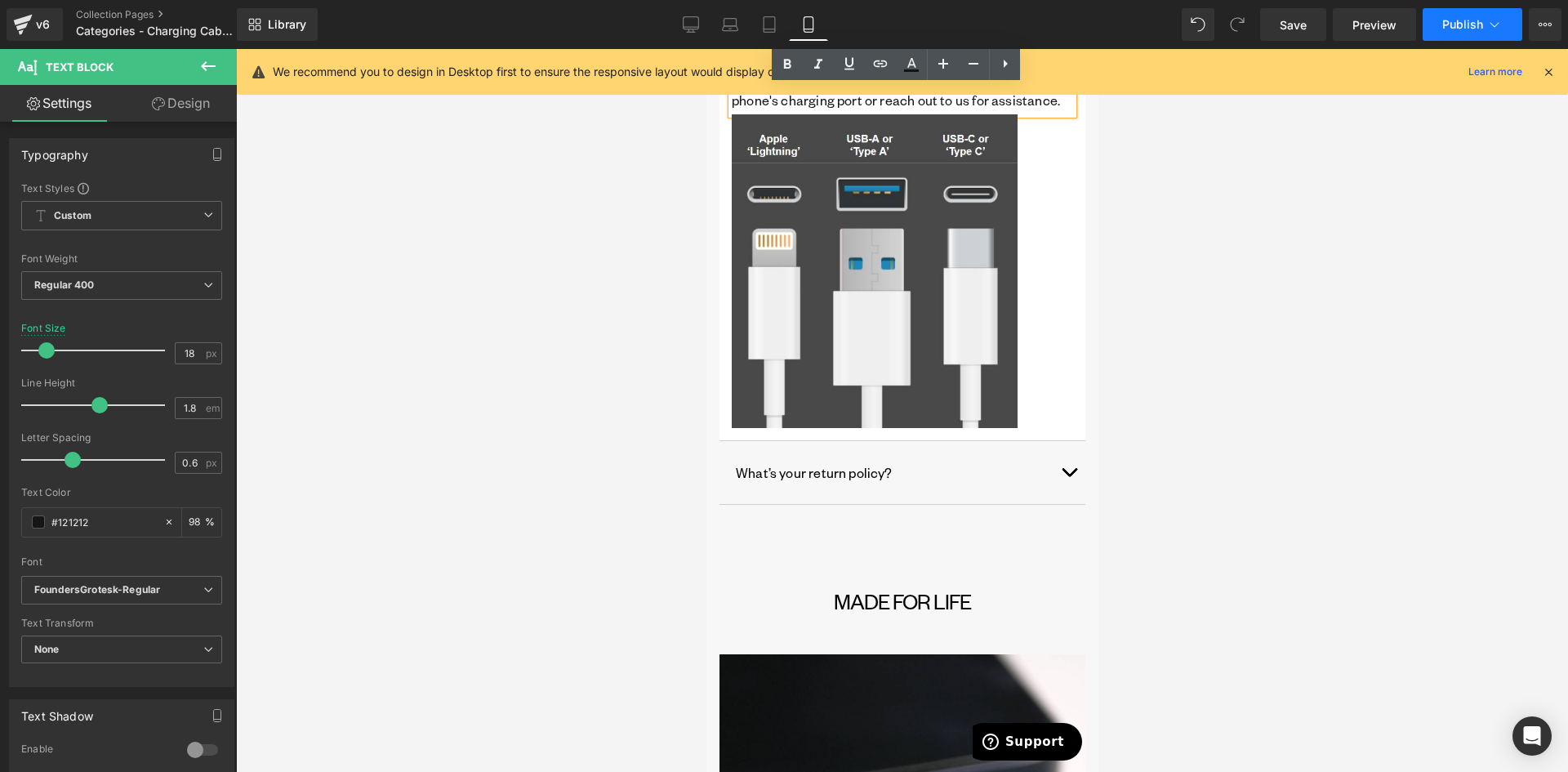
click at [1463, 30] on span "Publish" at bounding box center [1462, 25] width 41 height 13
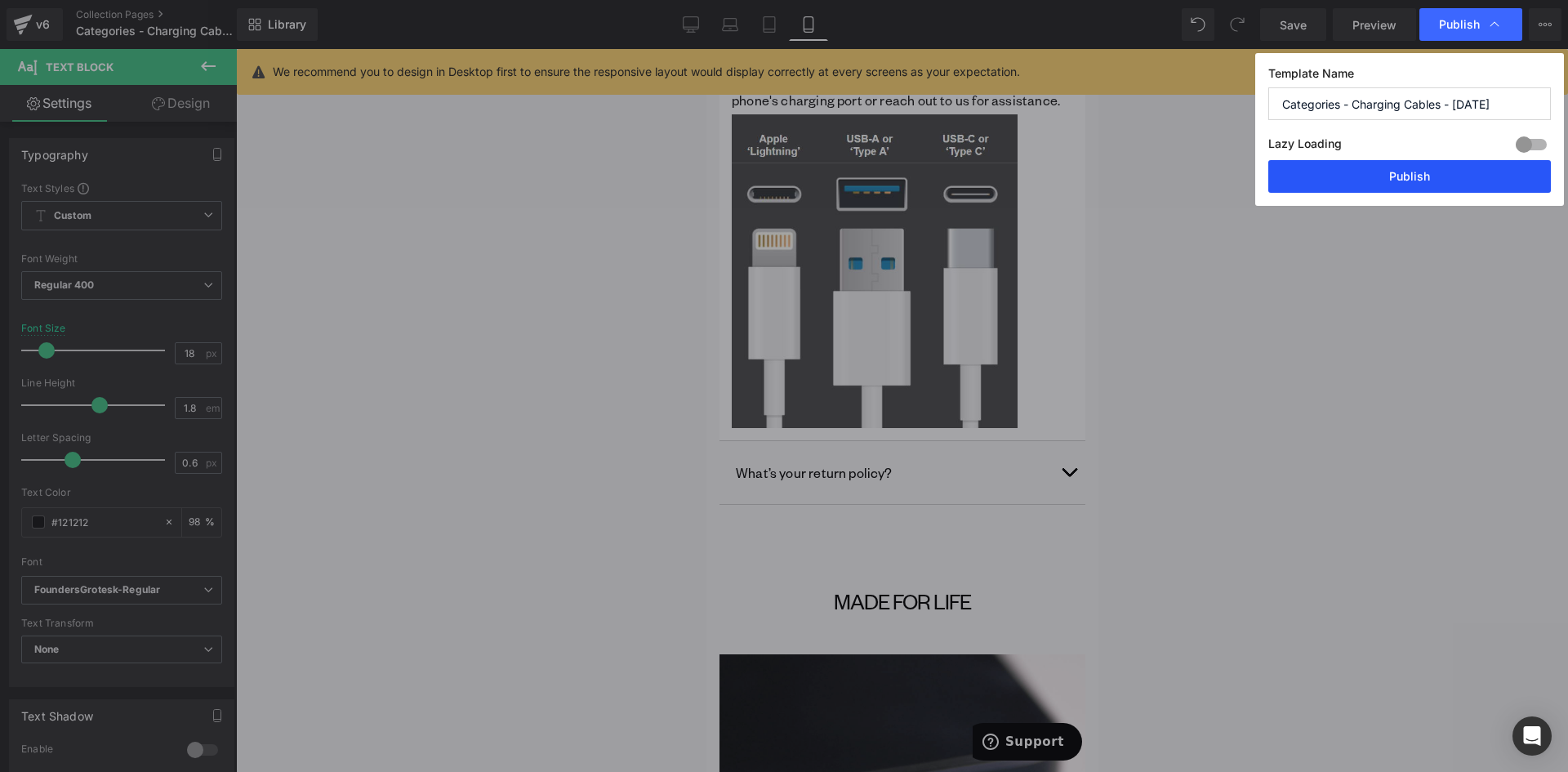
click at [1392, 186] on button "Publish" at bounding box center [1410, 177] width 283 height 33
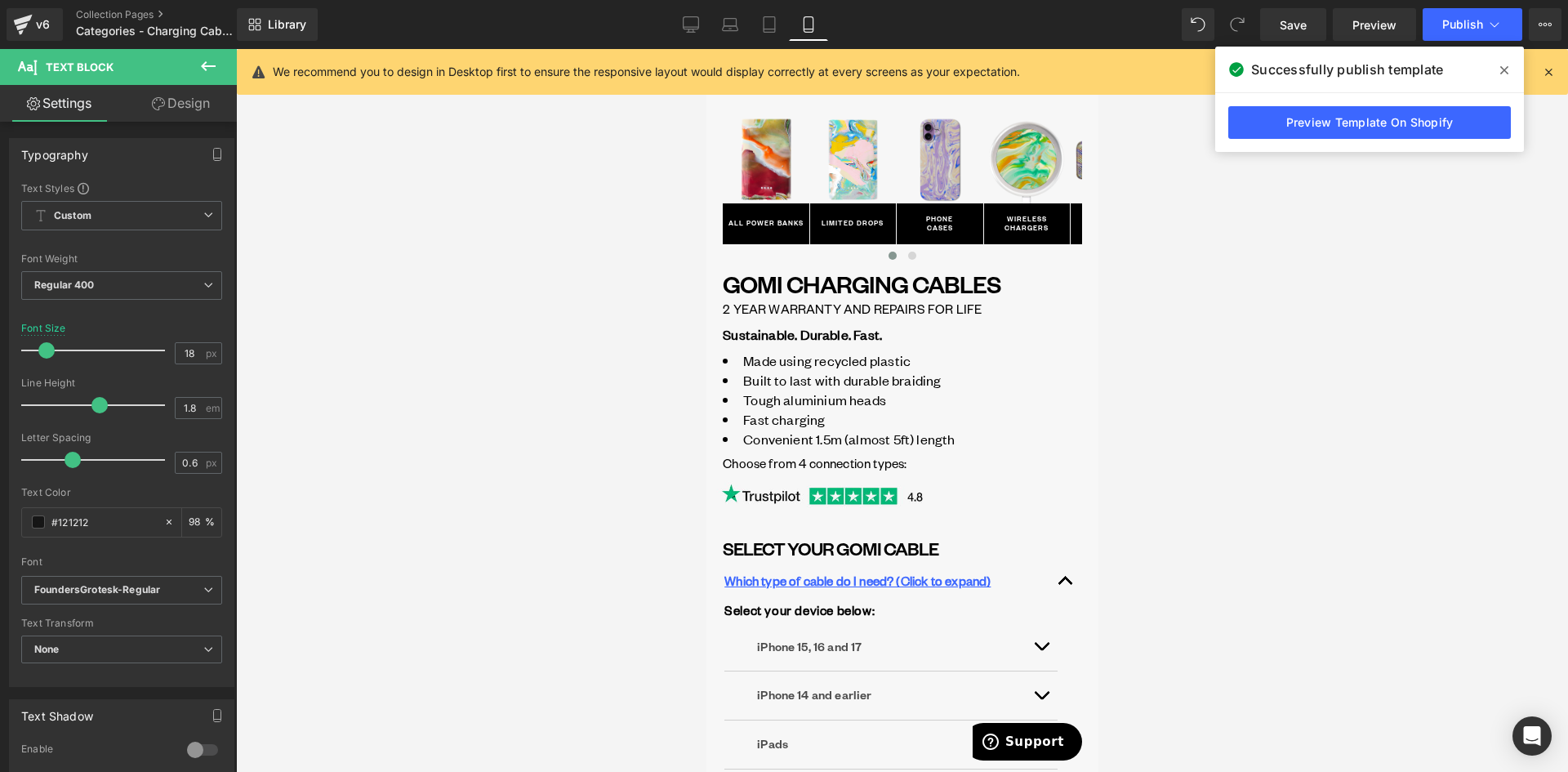
scroll to position [0, 0]
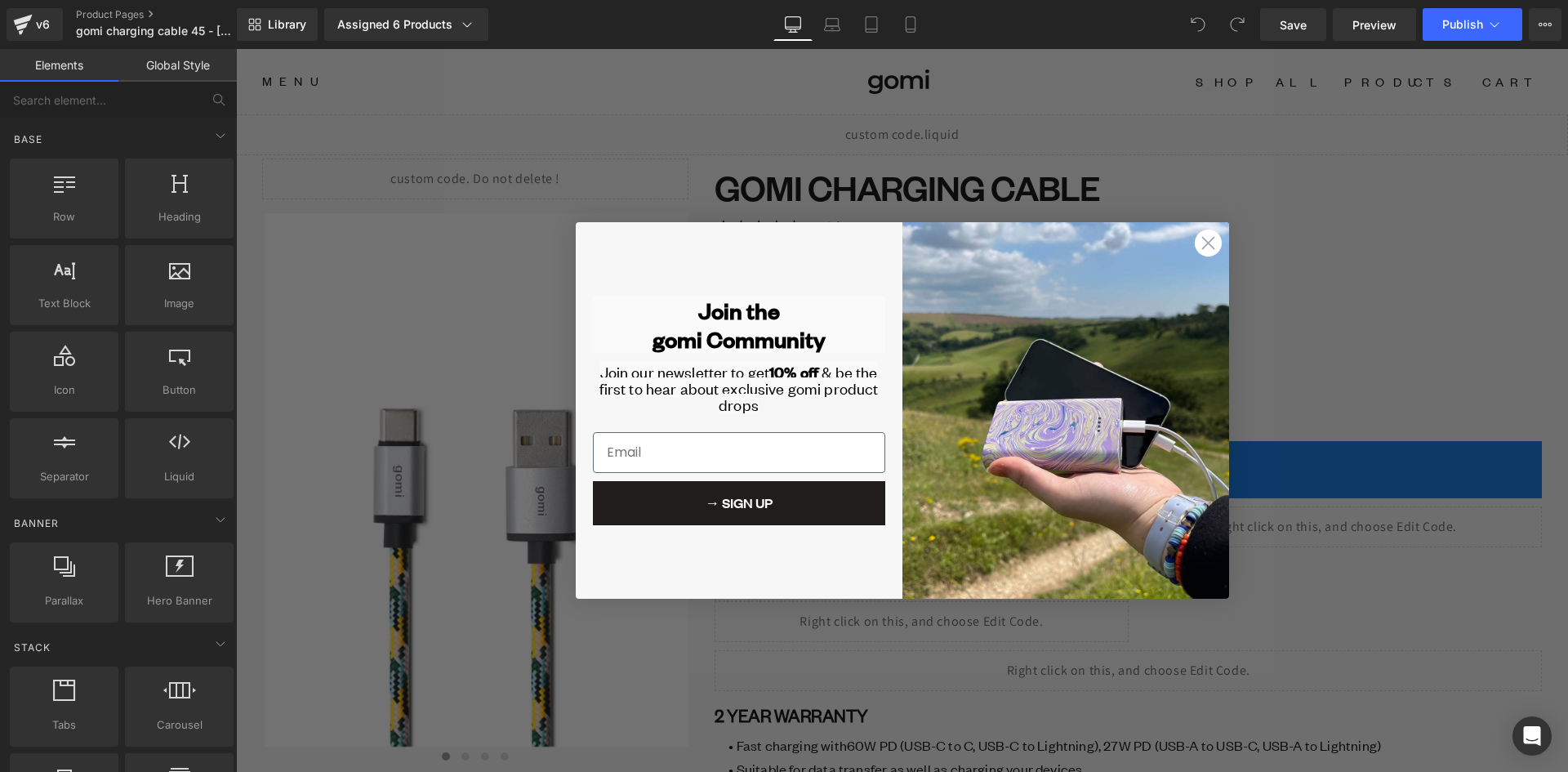
click at [1209, 244] on circle "Close dialog" at bounding box center [1208, 243] width 27 height 27
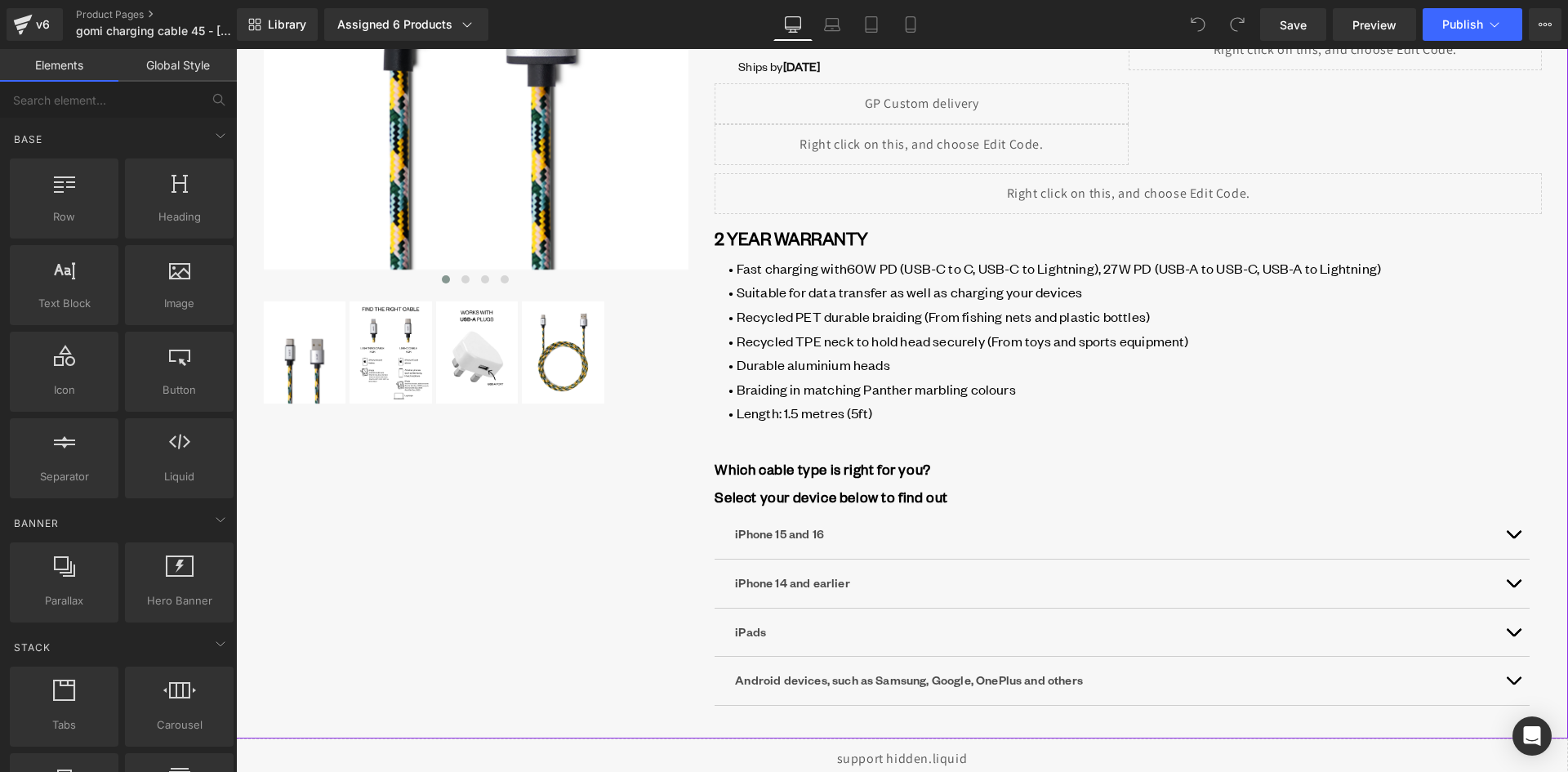
scroll to position [572, 0]
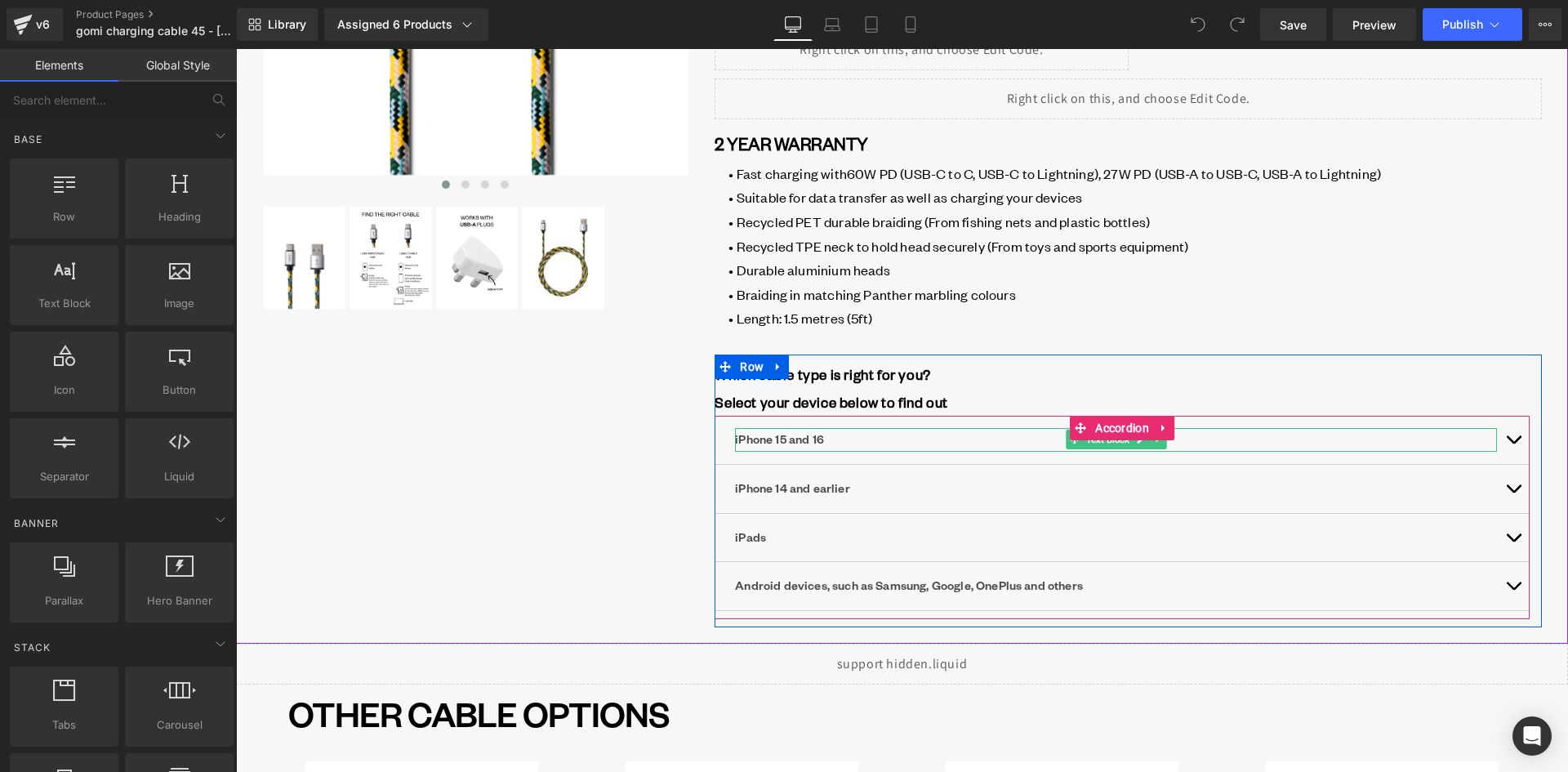
click at [800, 443] on p "iPhone 15 and 16" at bounding box center [1116, 440] width 762 height 24
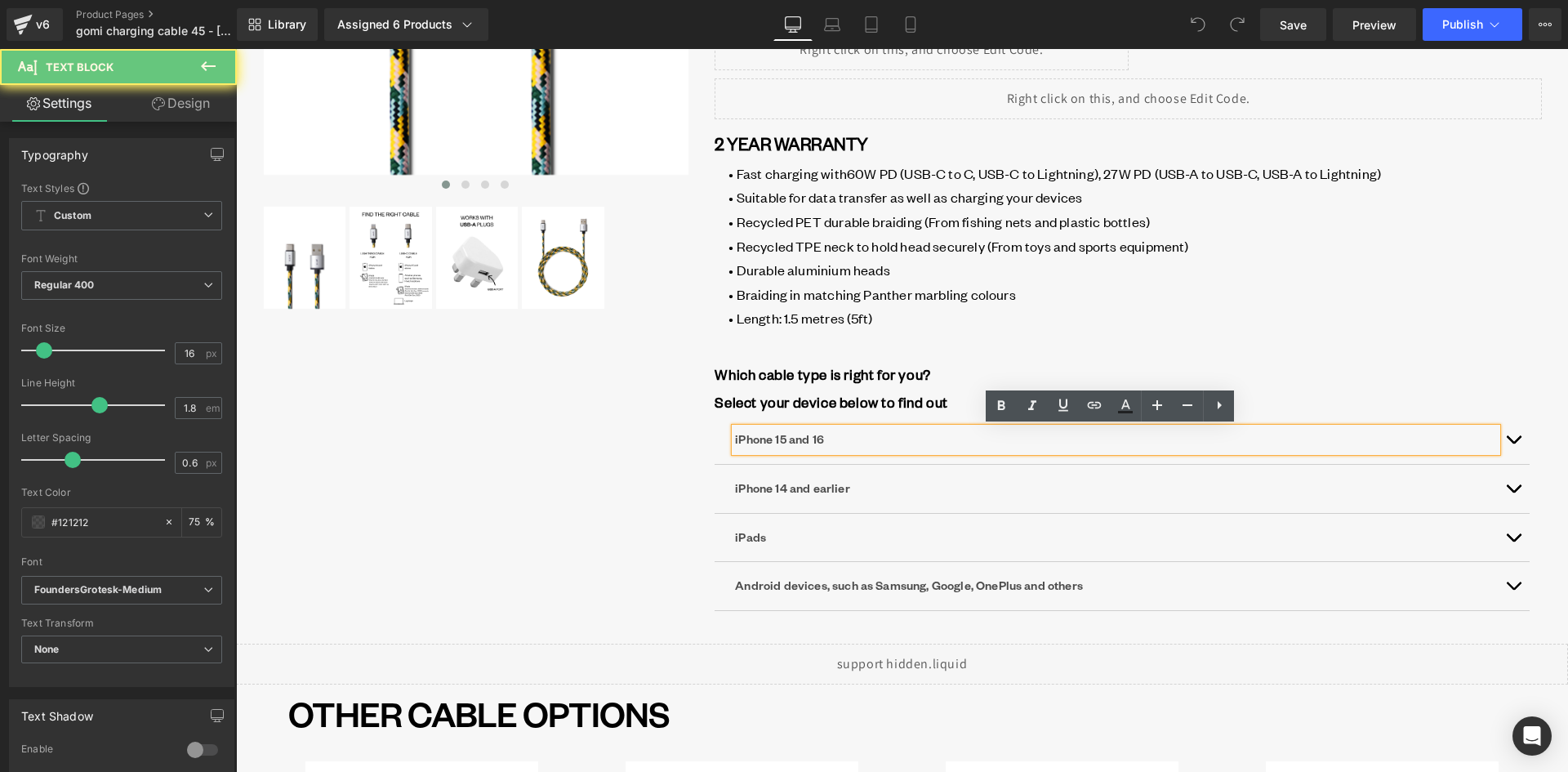
click at [798, 439] on p "iPhone 15 and 16" at bounding box center [1116, 440] width 762 height 24
click at [798, 438] on p "iPhone 15 and 16" at bounding box center [1116, 440] width 762 height 24
click at [799, 438] on p "iPhone 15 and 16" at bounding box center [1116, 440] width 762 height 24
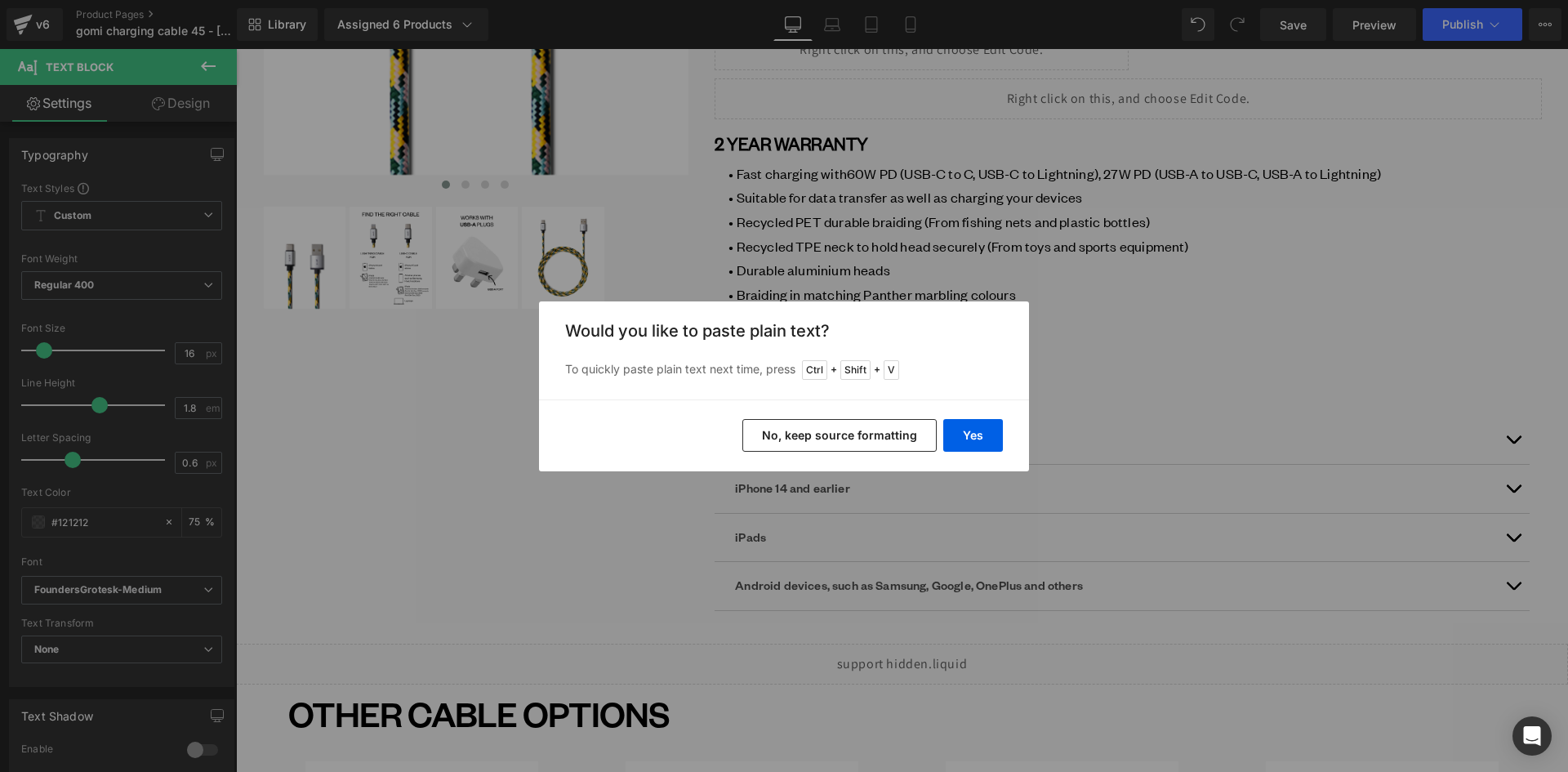
drag, startPoint x: 882, startPoint y: 437, endPoint x: 706, endPoint y: 388, distance: 182.7
click at [882, 437] on button "No, keep source formatting" at bounding box center [840, 436] width 195 height 33
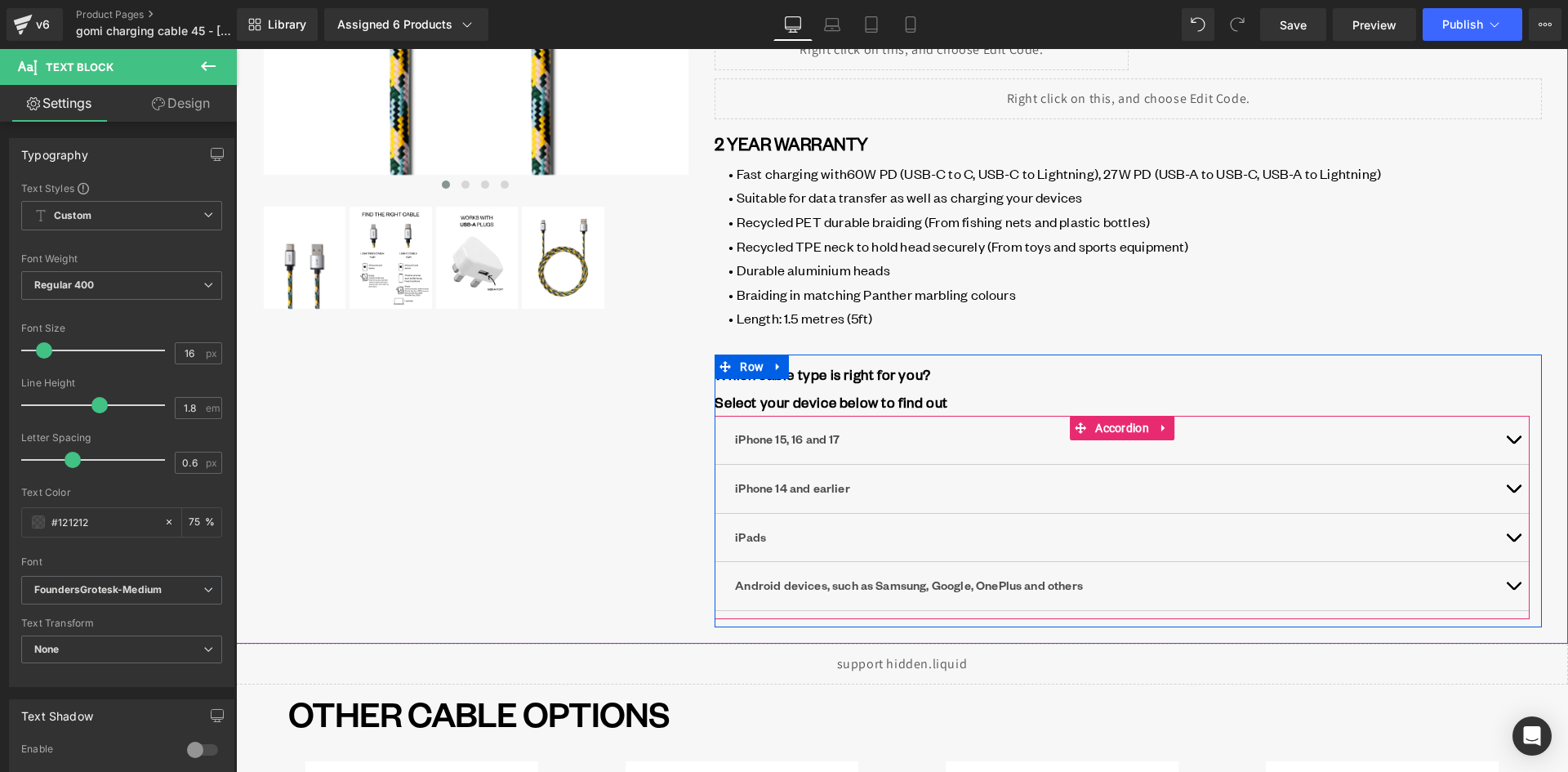
click at [1513, 440] on button "button" at bounding box center [1513, 440] width 33 height 48
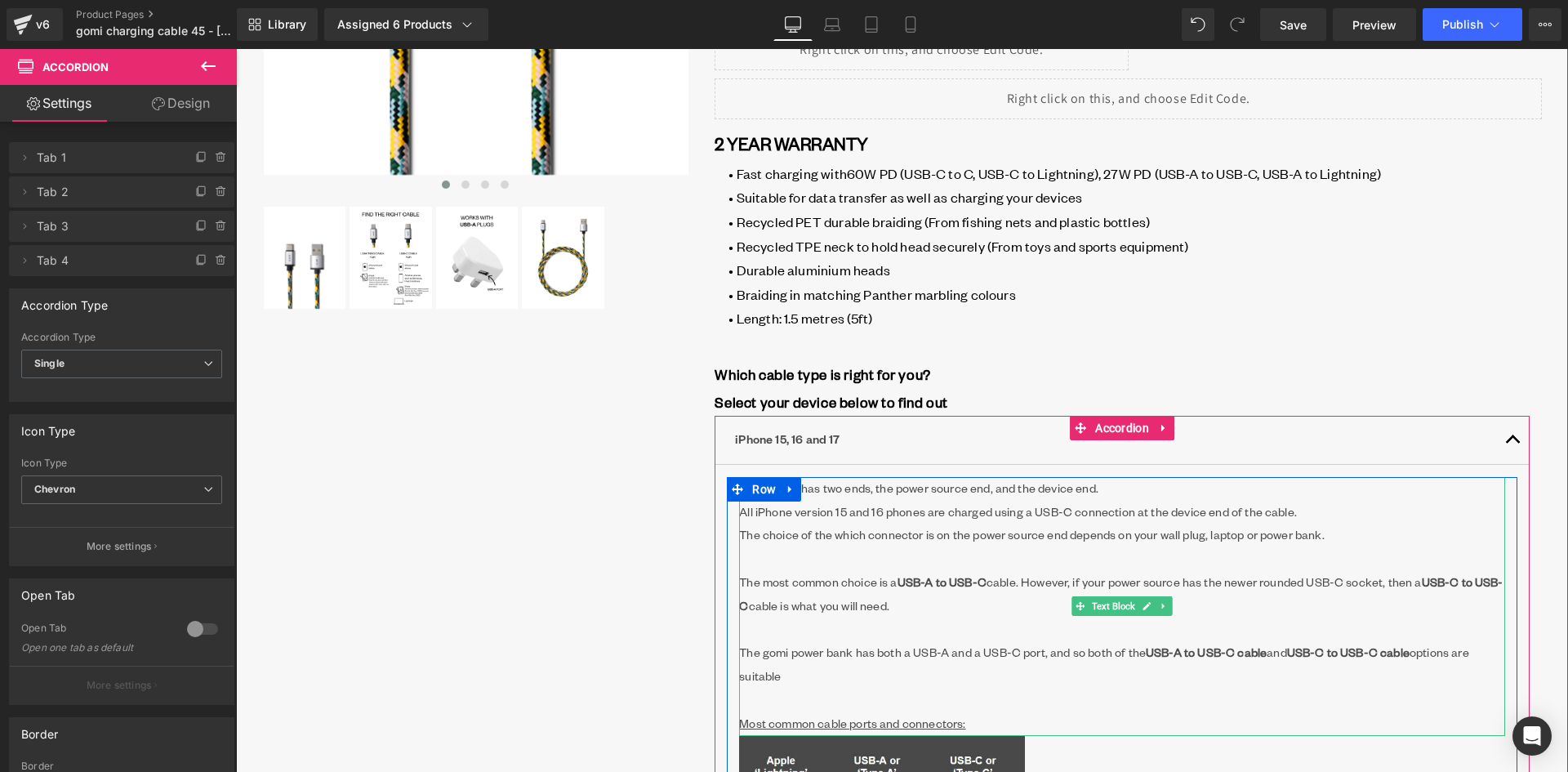
click at [990, 509] on p "All iPhone version 15 and 16 phones are charged using a USB-C connection at the…" at bounding box center [1122, 536] width 767 height 70
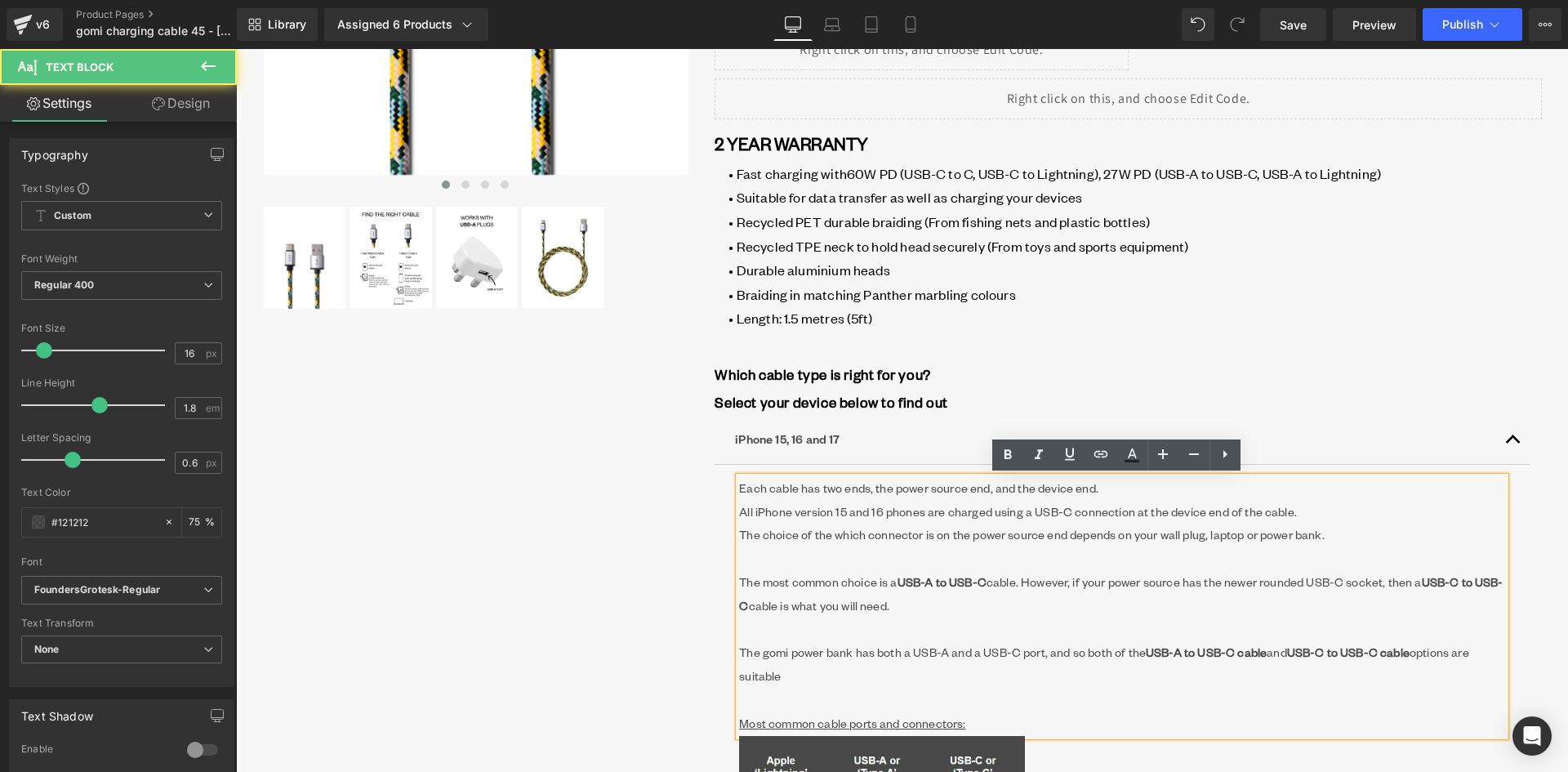
drag, startPoint x: 828, startPoint y: 506, endPoint x: 842, endPoint y: 509, distance: 14.3
click at [830, 509] on p "All iPhone version 15 and 16 phones are charged using a USB-C connection at the…" at bounding box center [1122, 536] width 767 height 70
drag, startPoint x: 841, startPoint y: 511, endPoint x: 910, endPoint y: 558, distance: 83.5
click at [841, 513] on p "All iPhone version 15 and 16 phones are charged using a USB-C connection at the…" at bounding box center [1122, 536] width 767 height 70
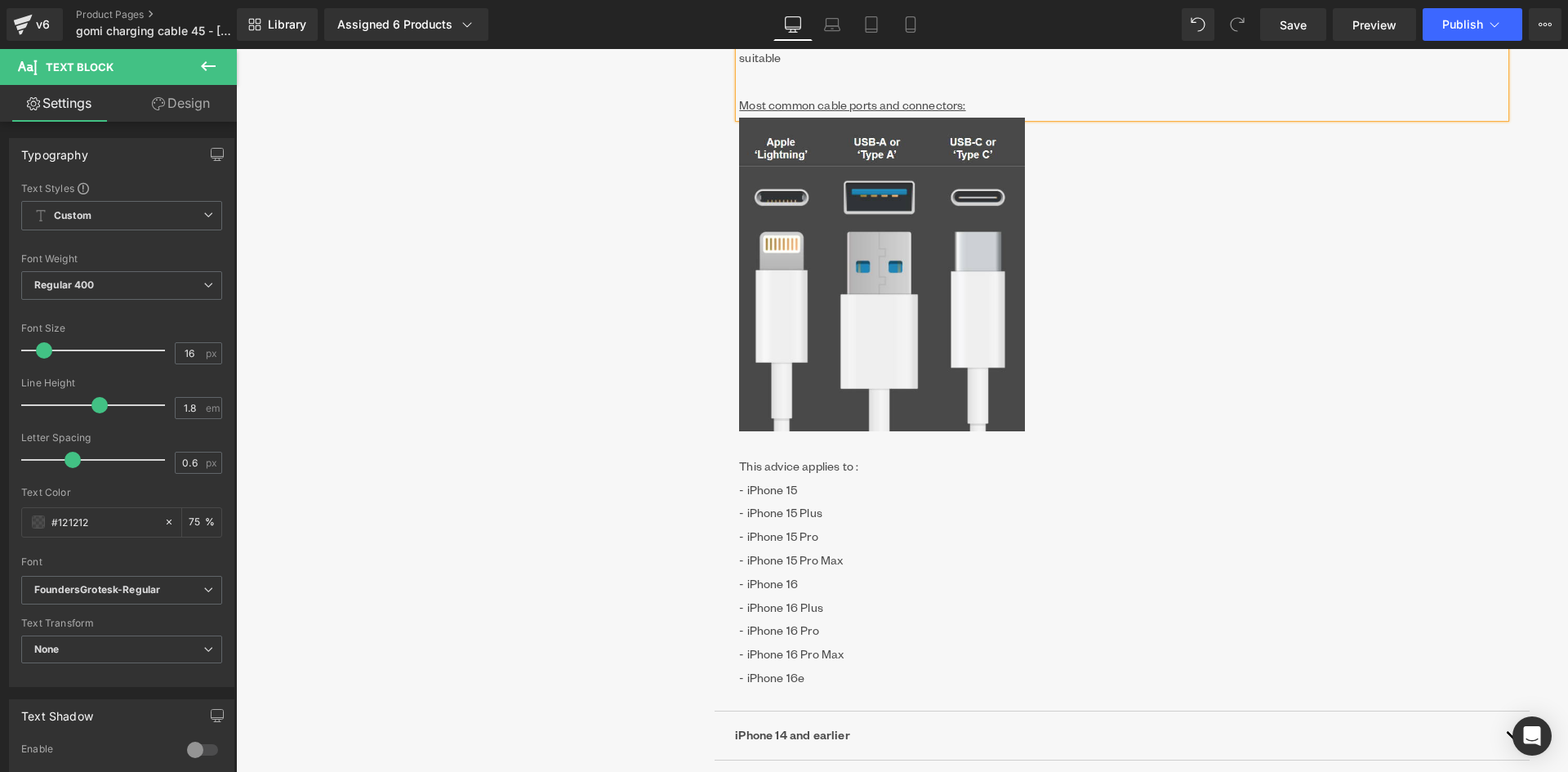
scroll to position [1226, 0]
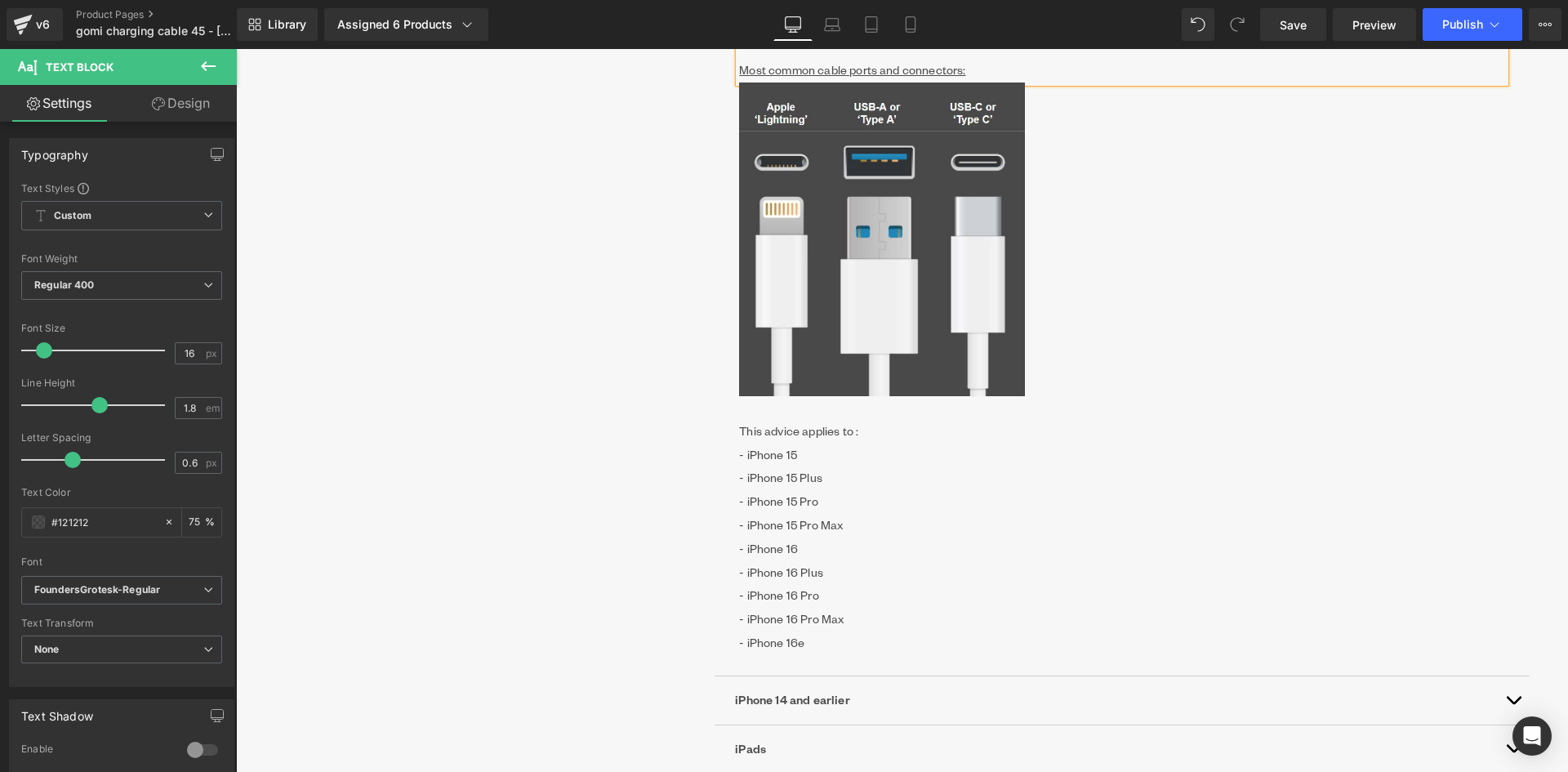
click at [858, 590] on p "- iPhone 16 Pro" at bounding box center [1122, 596] width 767 height 24
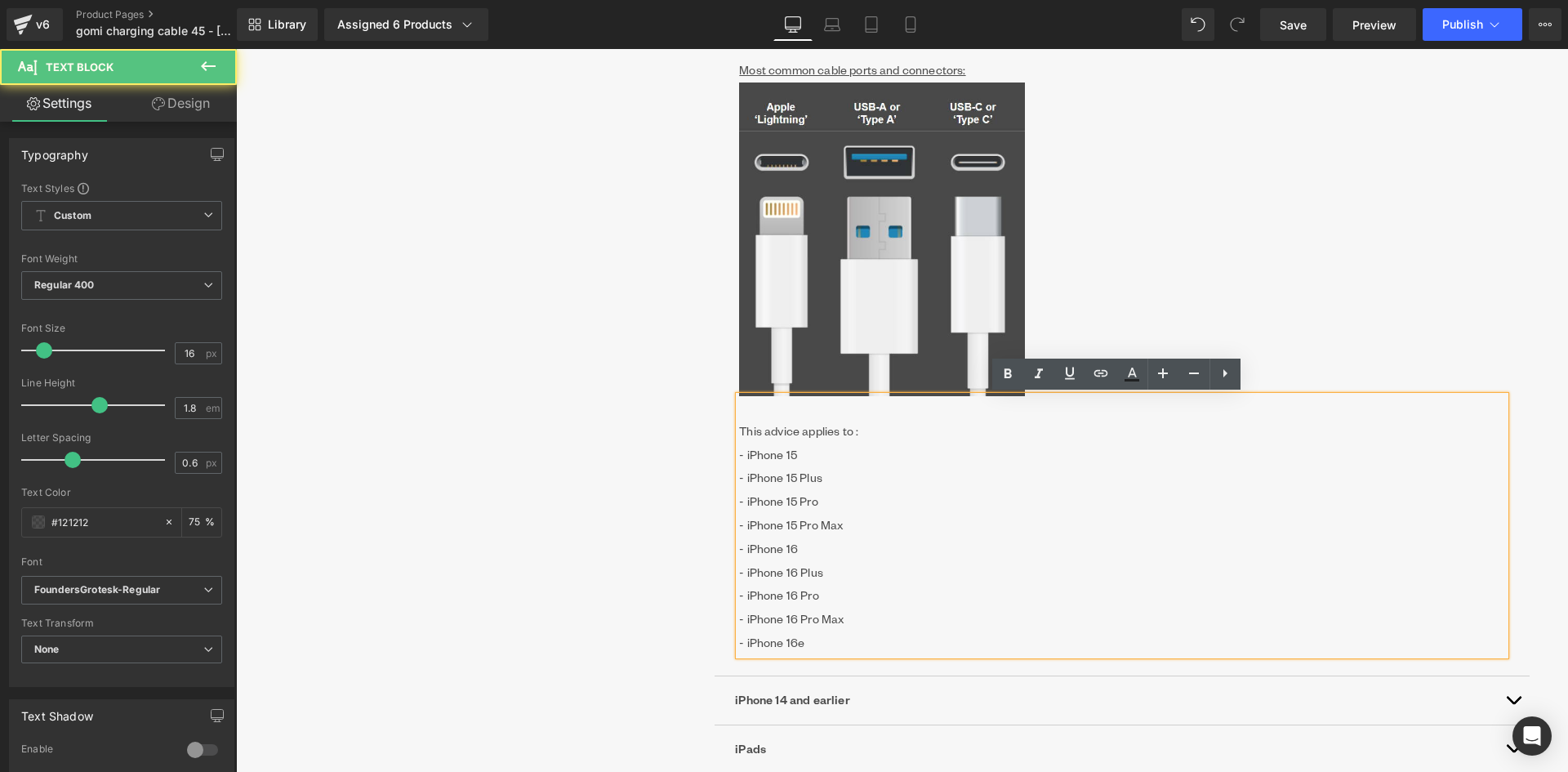
click at [823, 639] on p "- iPhone 16e" at bounding box center [1122, 643] width 767 height 24
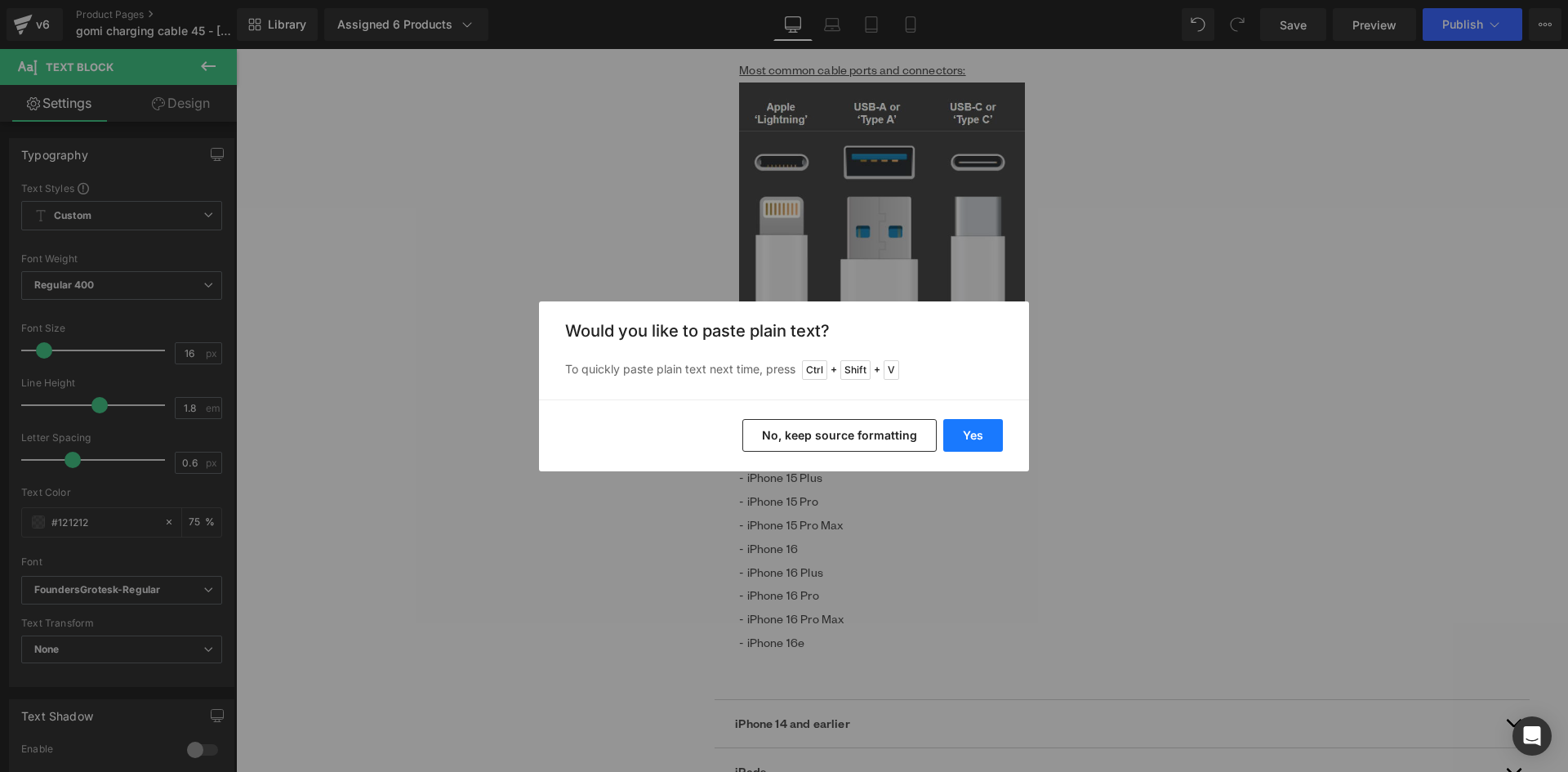
click at [988, 436] on button "Yes" at bounding box center [973, 436] width 59 height 33
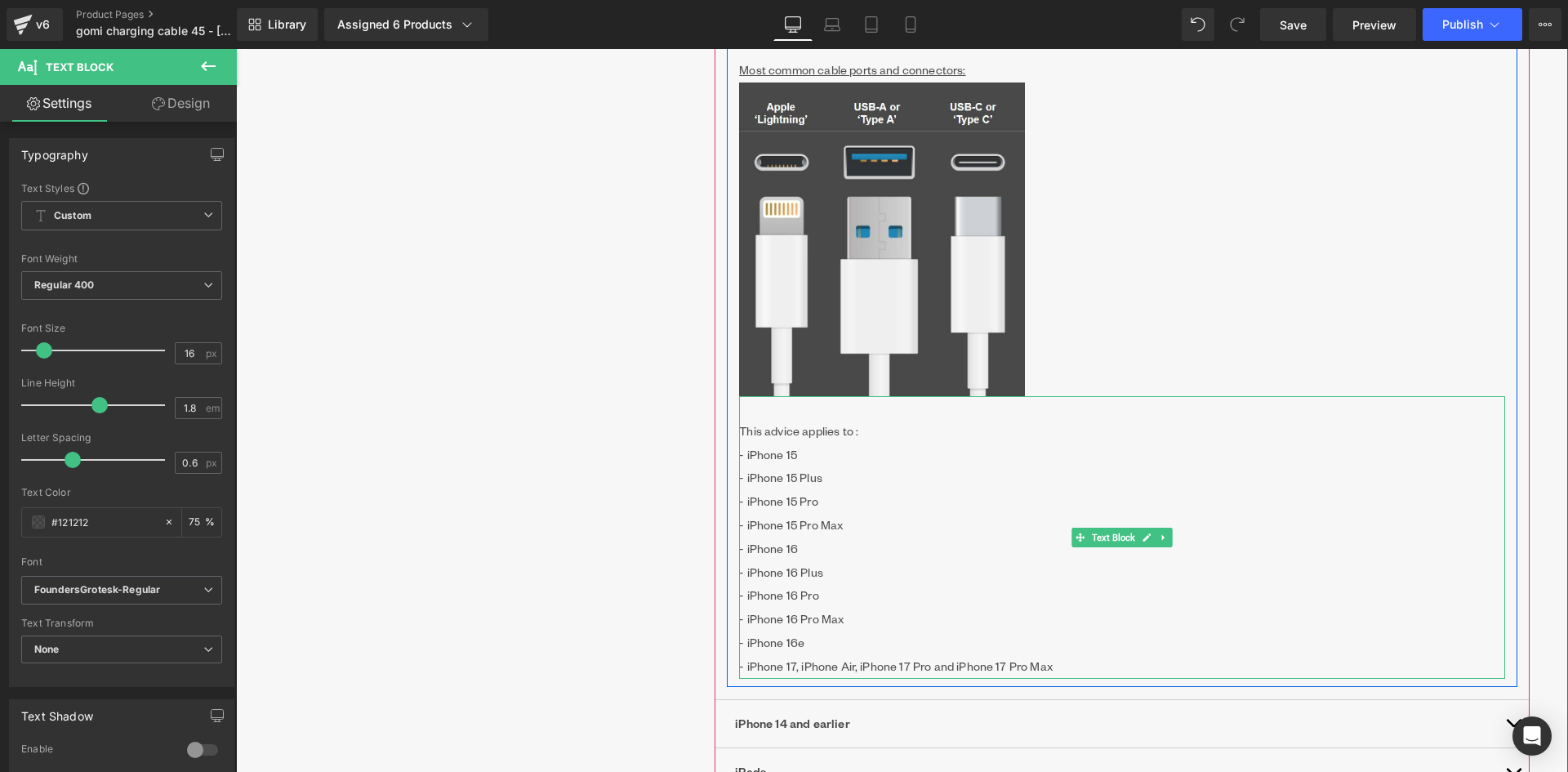
click at [839, 636] on p "- iPhone 16e - iPhone 17, iPhone Air, iPhone 17 Pro and iPhone 17 Pro Max" at bounding box center [1122, 655] width 767 height 47
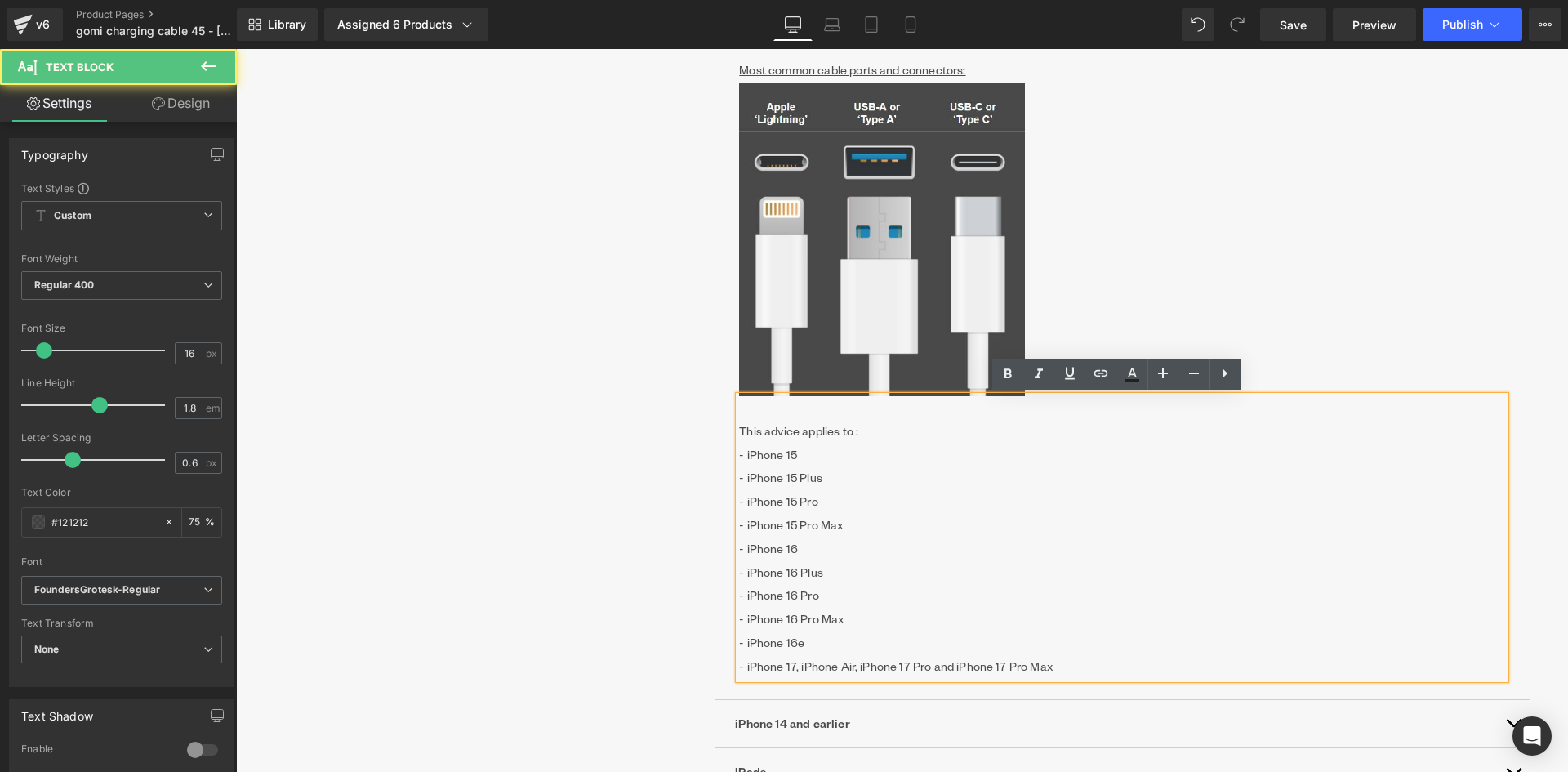
click at [814, 450] on p "This advice applies to : - iPhone 15" at bounding box center [1122, 444] width 767 height 47
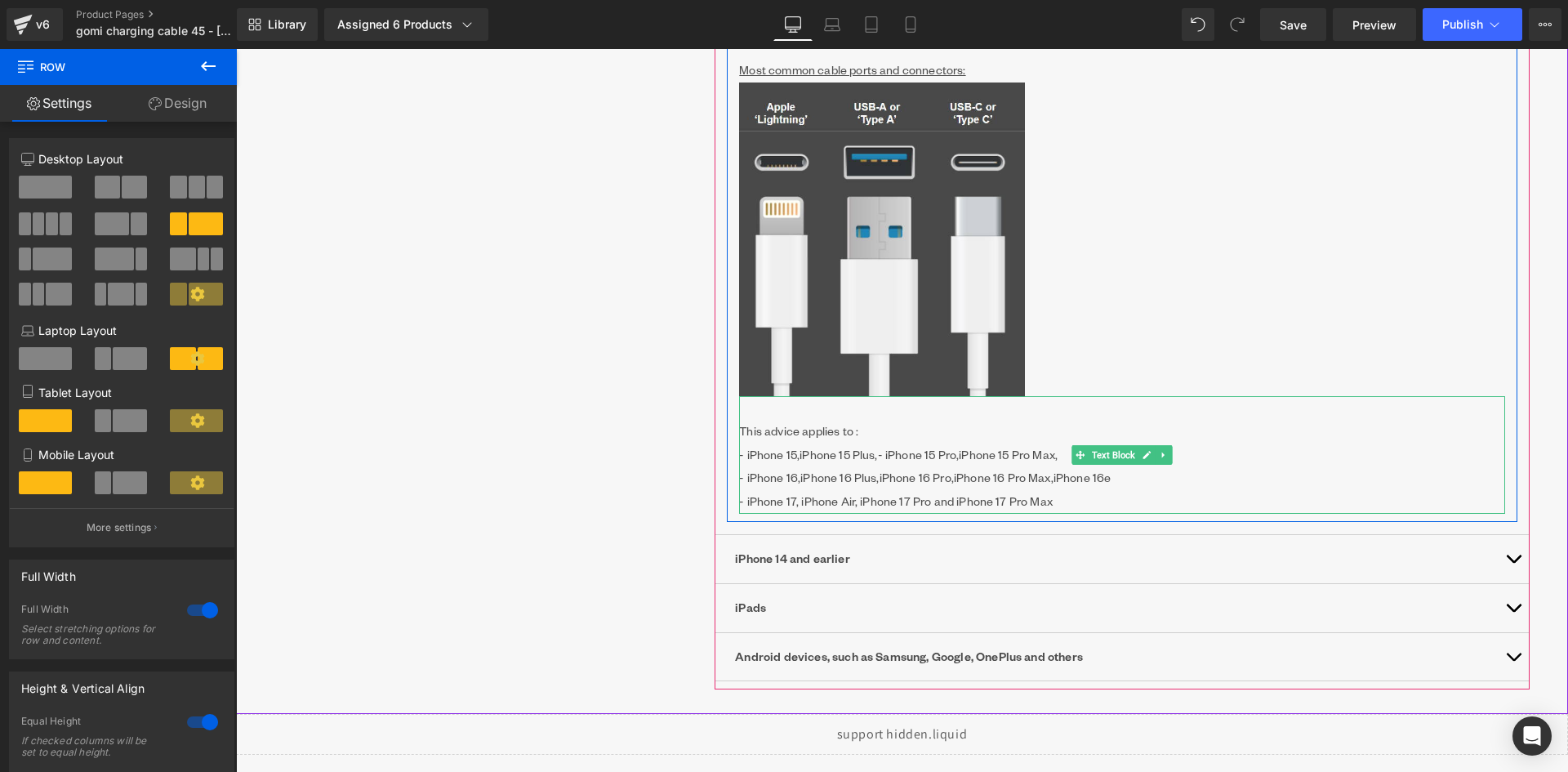
drag, startPoint x: 792, startPoint y: 458, endPoint x: 803, endPoint y: 458, distance: 11.0
click at [793, 458] on p "This advice applies to : - iPhone 15, iPhone 15 Plus, - iPhone 15 Pro, iPhone 1…" at bounding box center [1122, 455] width 767 height 70
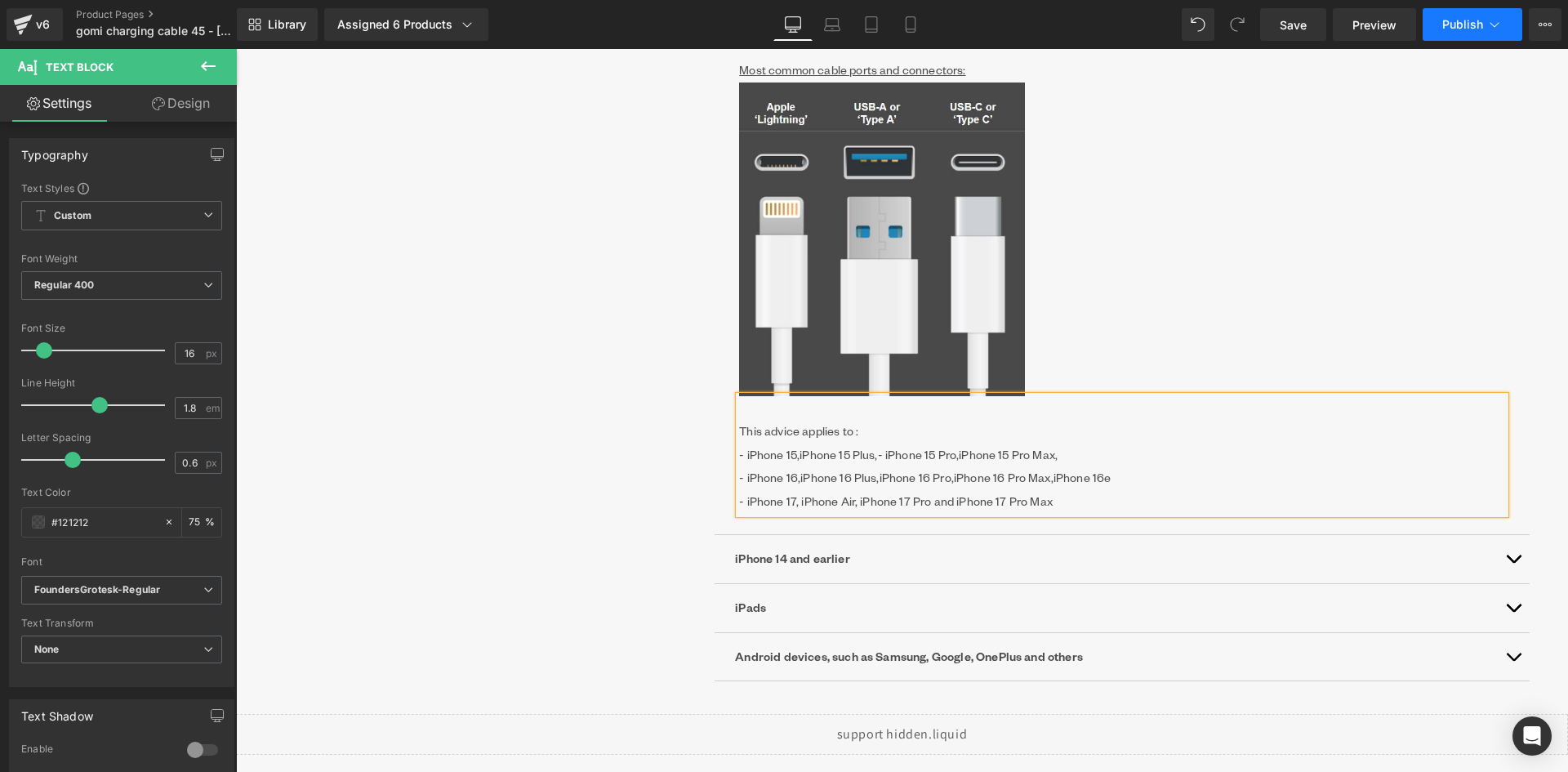
click at [1485, 19] on button "Publish" at bounding box center [1473, 25] width 100 height 33
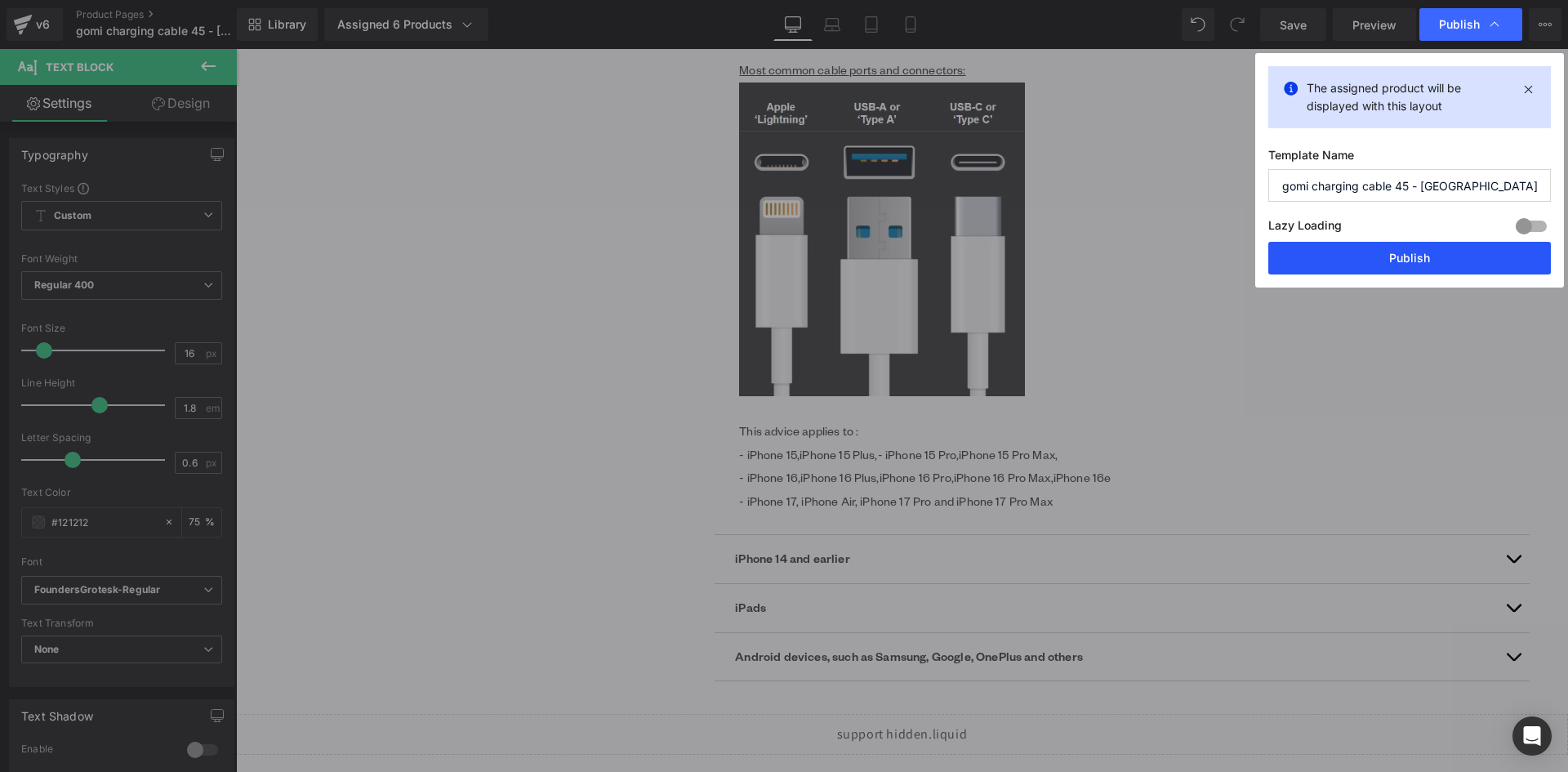
click at [1383, 267] on button "Publish" at bounding box center [1410, 258] width 283 height 33
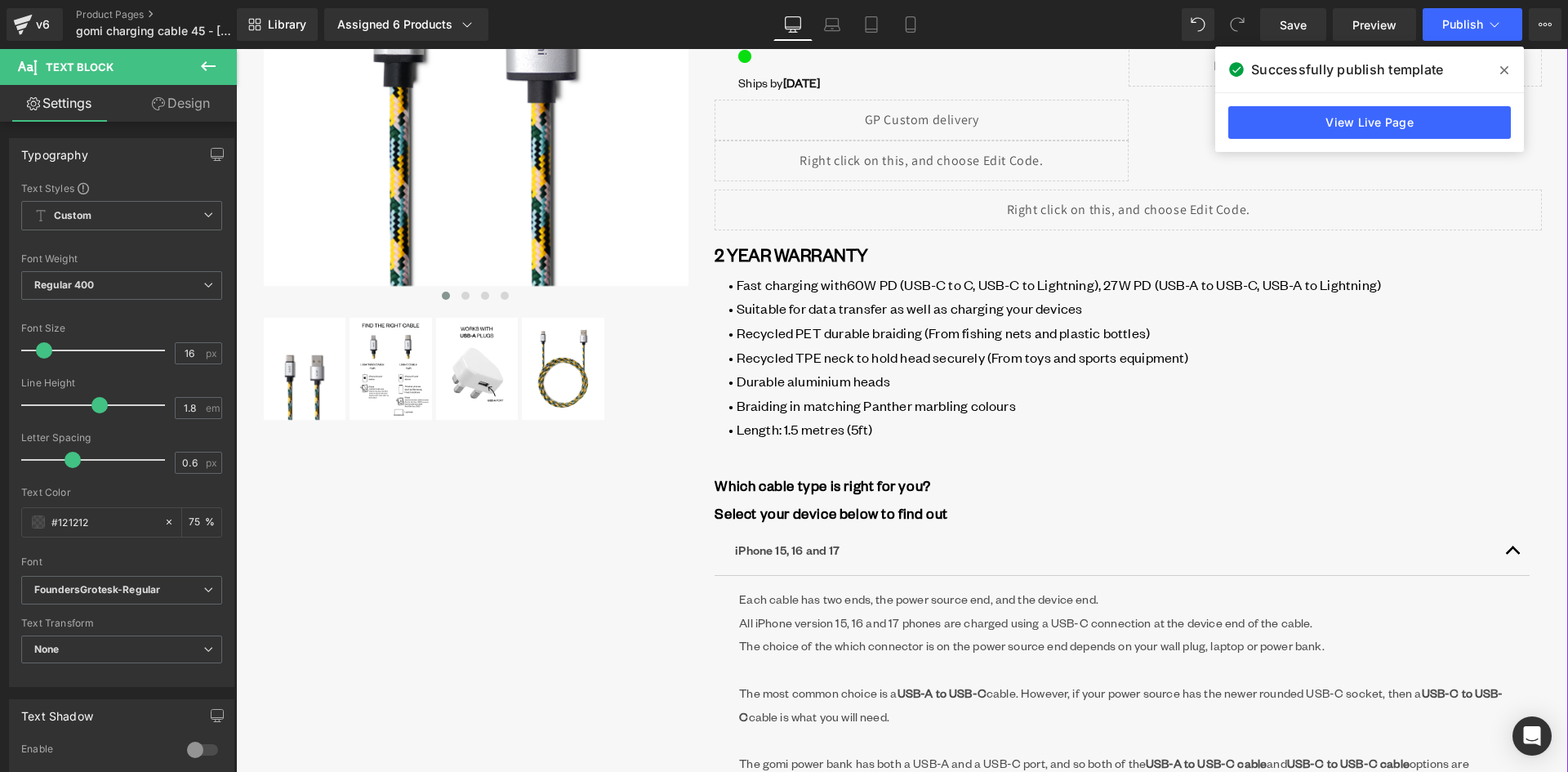
scroll to position [491, 0]
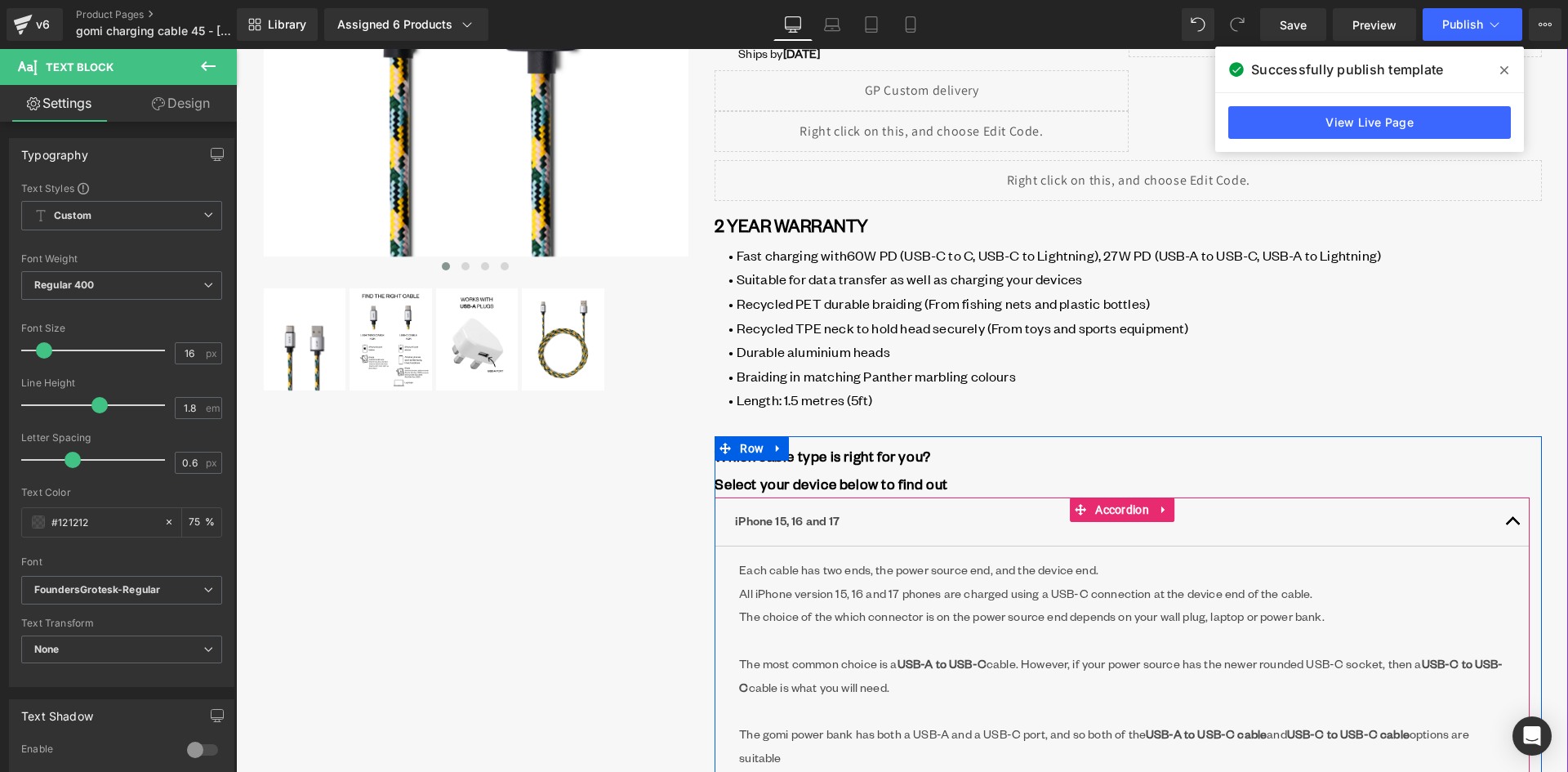
click at [1503, 518] on button "button" at bounding box center [1513, 521] width 33 height 48
